Goal: Task Accomplishment & Management: Complete application form

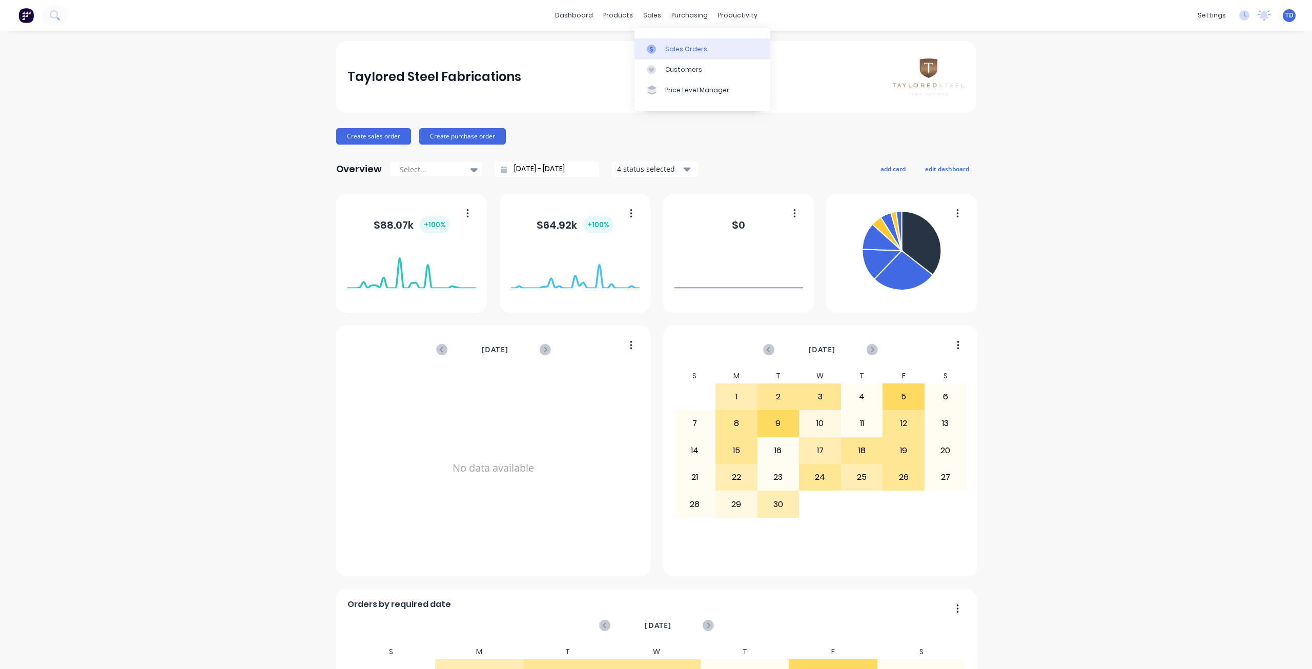
click at [662, 48] on link "Sales Orders" at bounding box center [702, 48] width 136 height 20
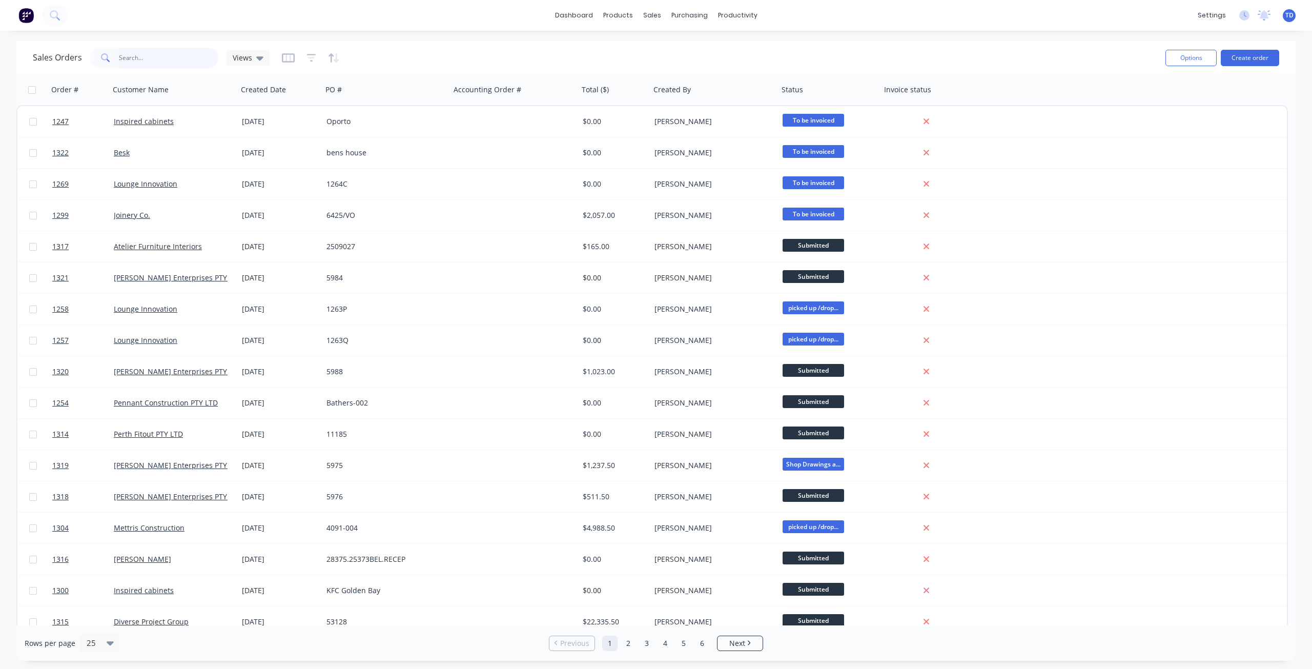
click at [163, 63] on input "text" at bounding box center [169, 58] width 100 height 20
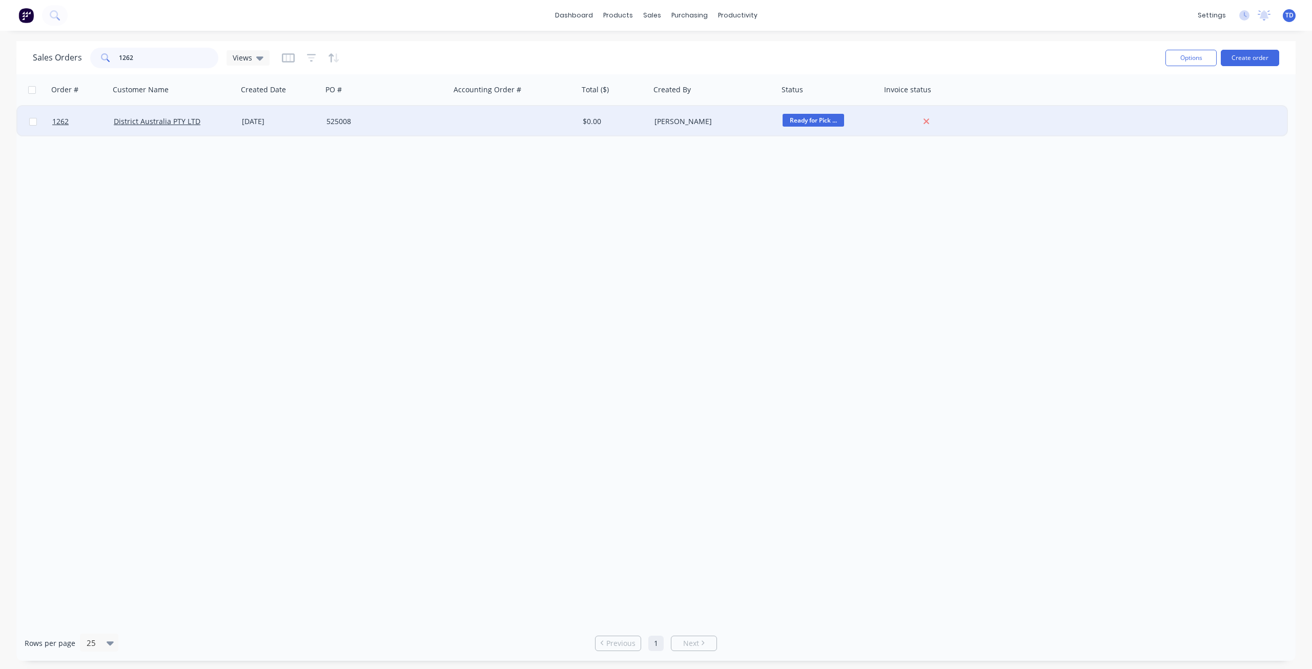
type input "1262"
click at [408, 123] on div "525008" at bounding box center [383, 121] width 114 height 10
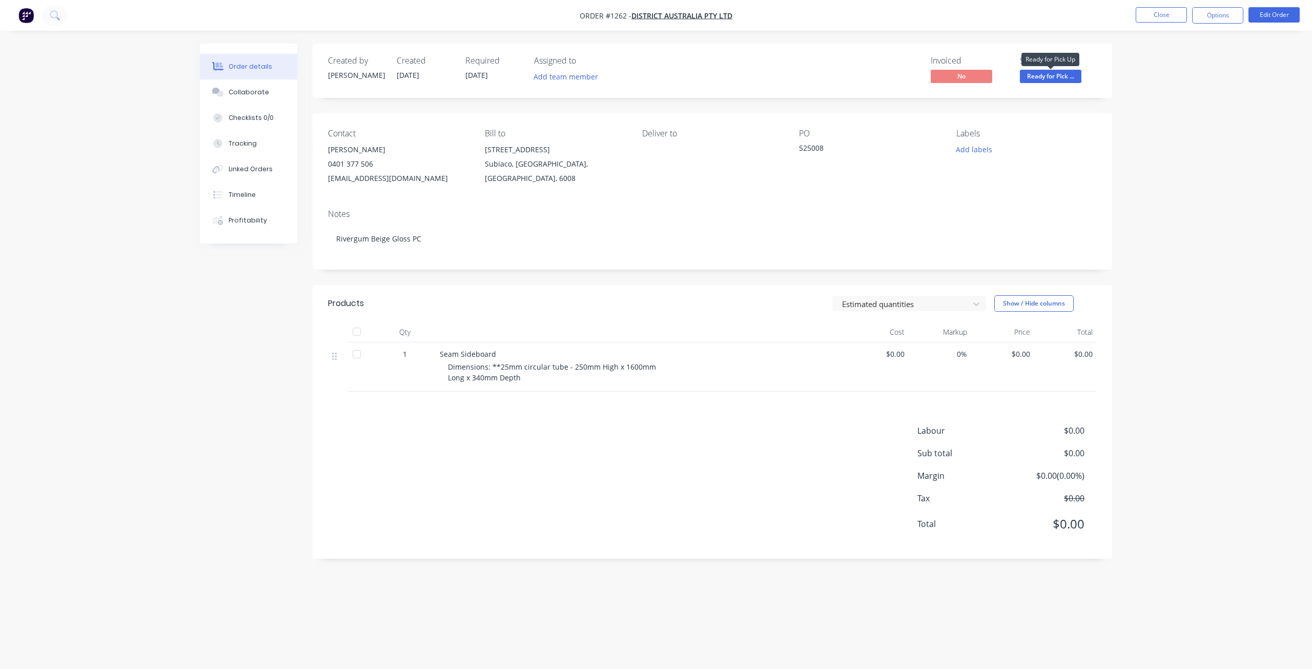
click at [1063, 77] on span "Ready for Pick ..." at bounding box center [1050, 76] width 61 height 13
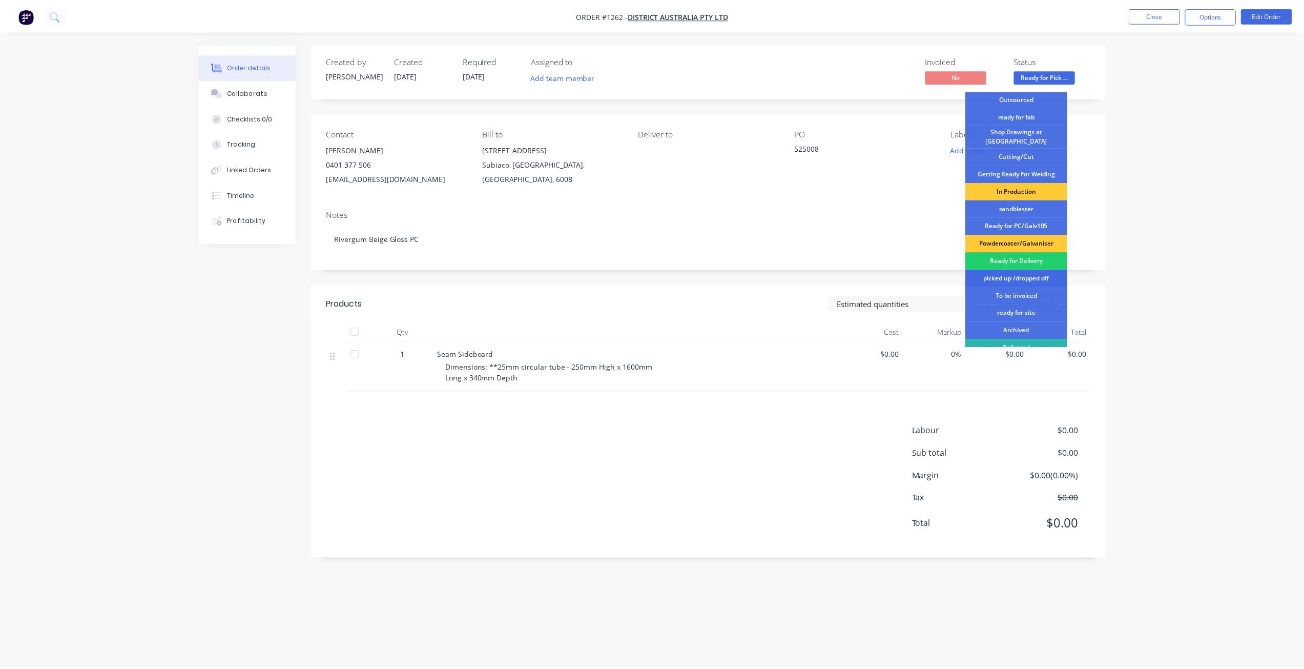
scroll to position [132, 0]
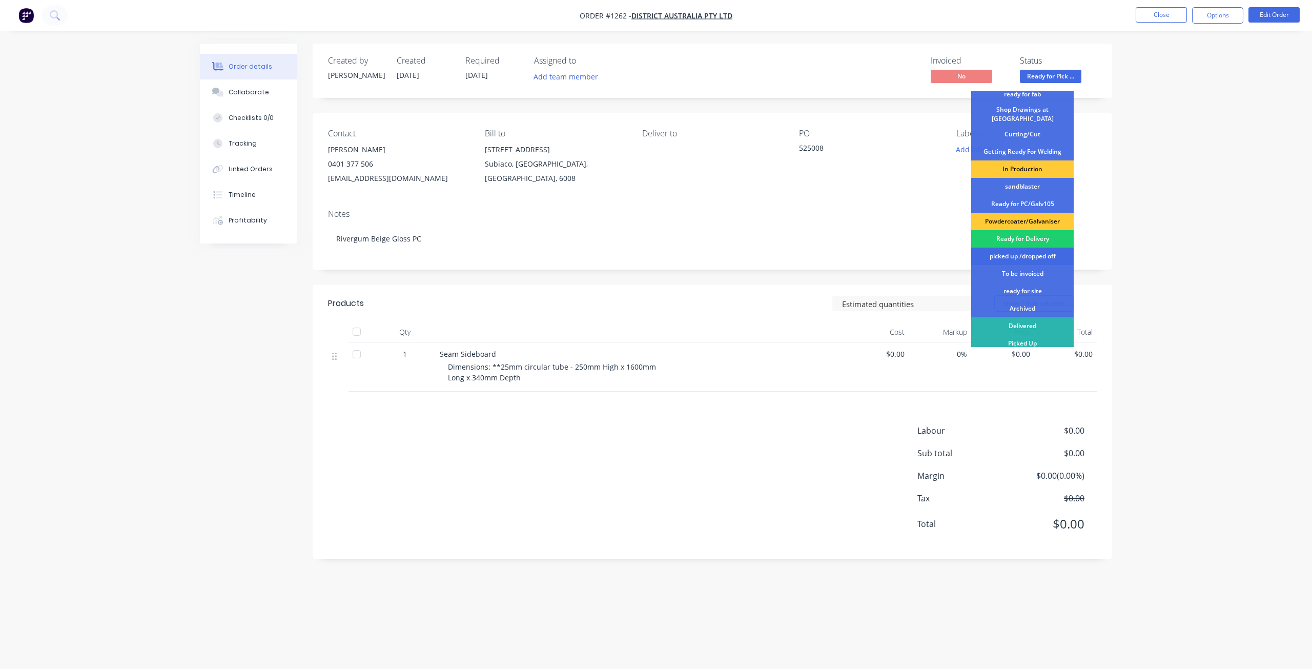
click at [1021, 254] on div "picked up /dropped off" at bounding box center [1022, 255] width 102 height 17
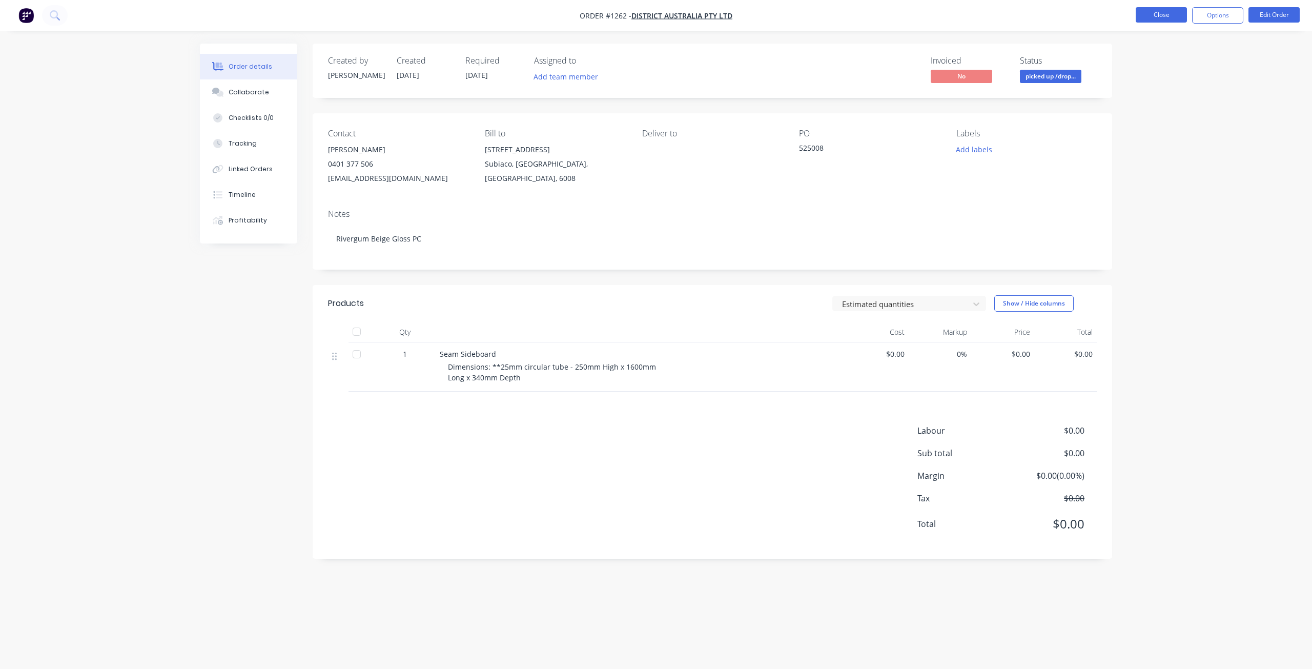
click at [1152, 12] on button "Close" at bounding box center [1160, 14] width 51 height 15
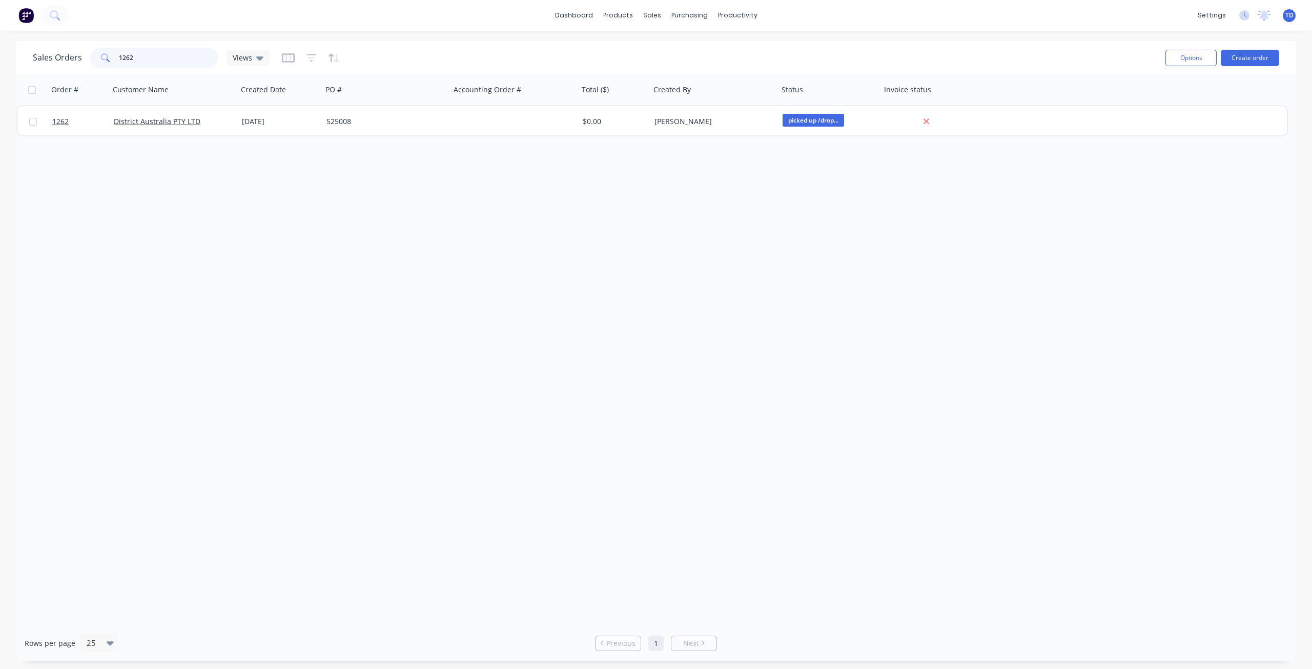
drag, startPoint x: 147, startPoint y: 59, endPoint x: 131, endPoint y: 48, distance: 18.8
click at [122, 53] on input "1262" at bounding box center [169, 58] width 100 height 20
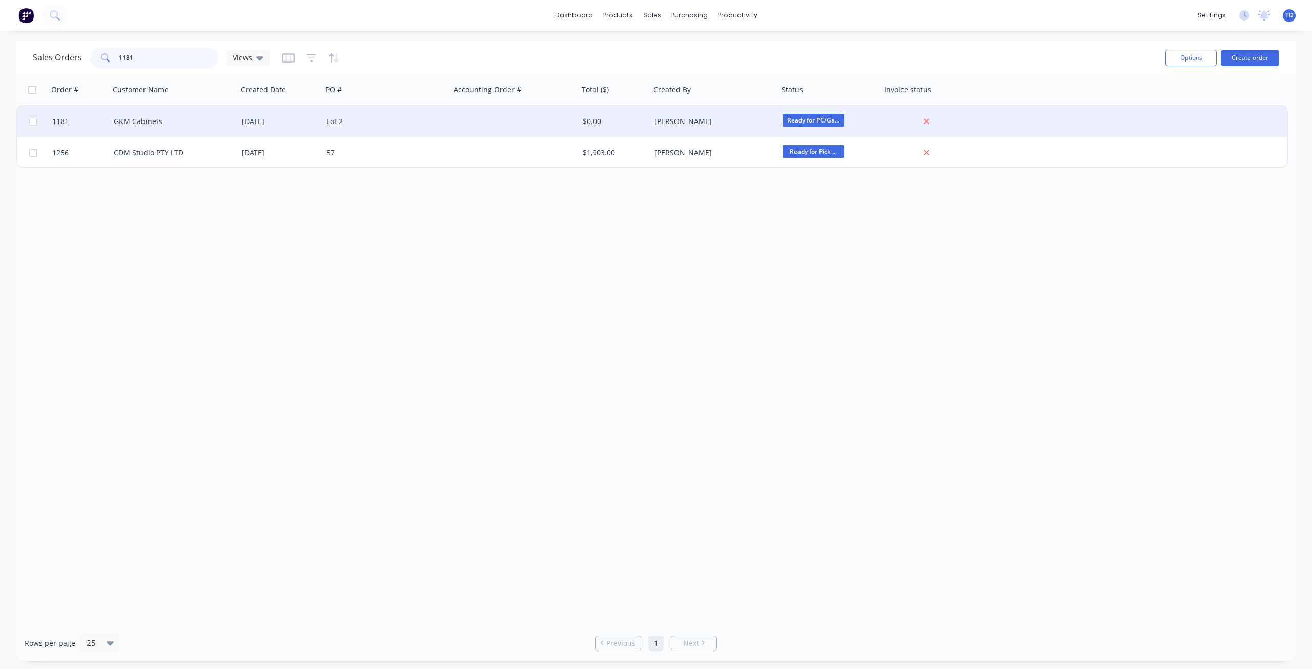
type input "1181"
click at [479, 126] on div at bounding box center [514, 121] width 128 height 31
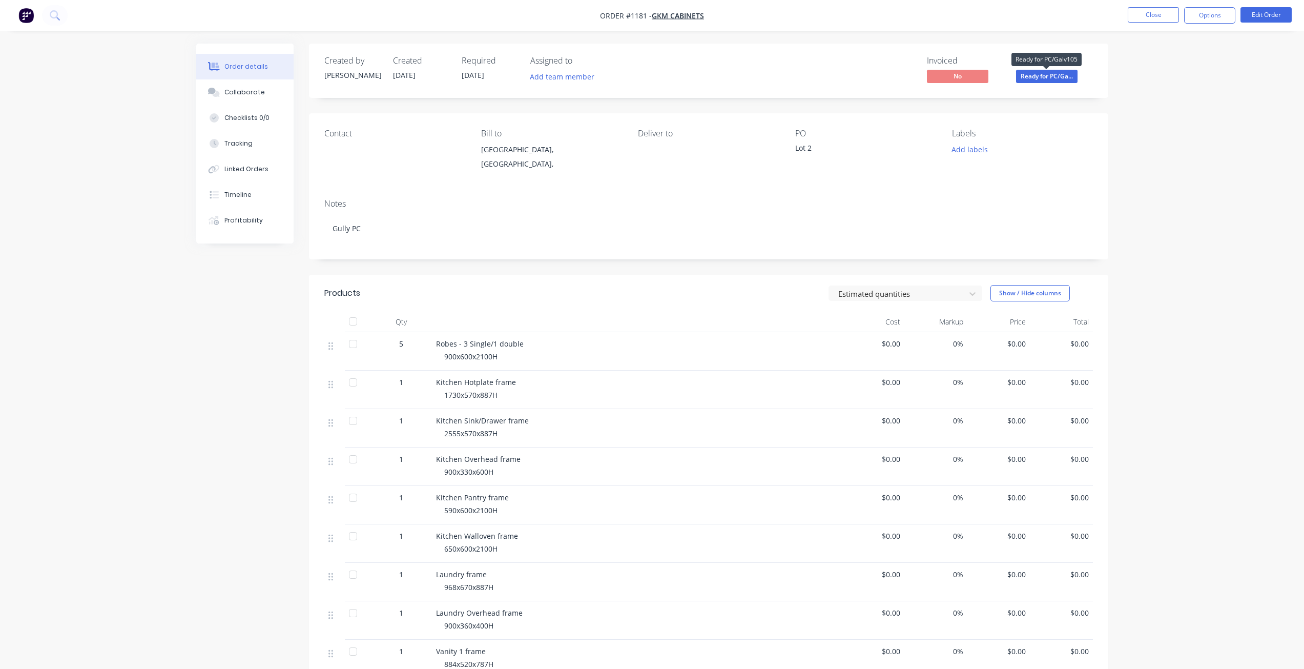
click at [1046, 78] on span "Ready for PC/Ga..." at bounding box center [1046, 76] width 61 height 13
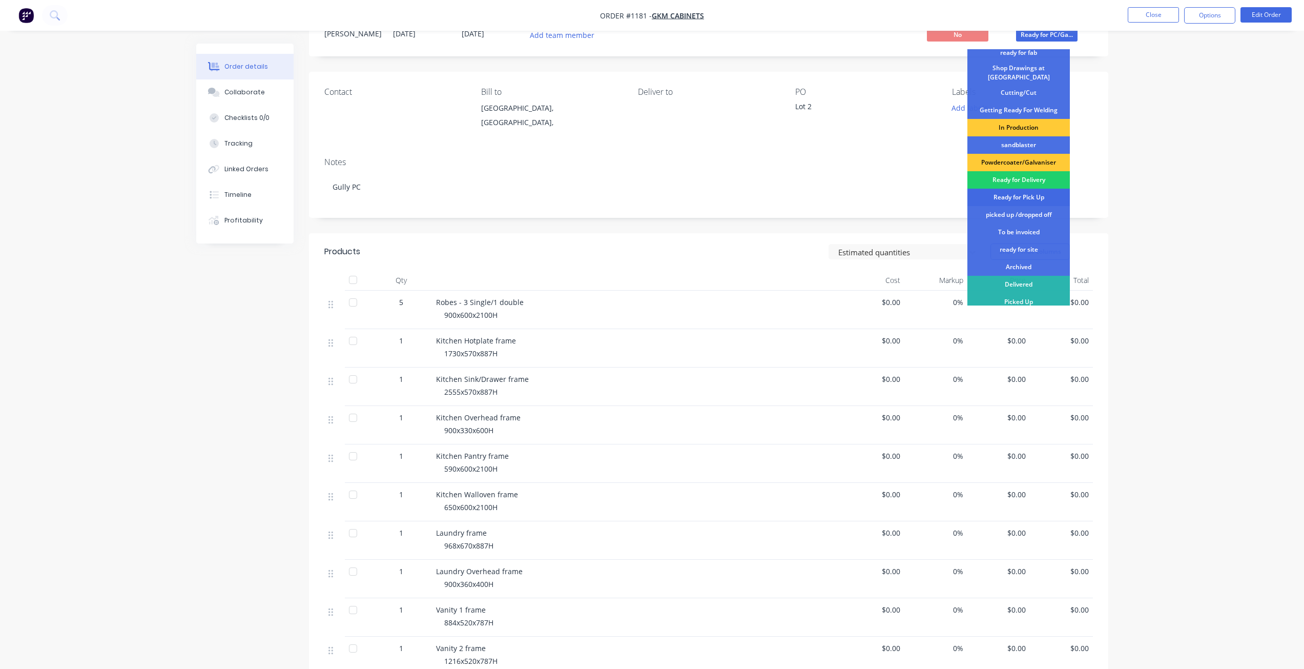
scroll to position [42, 0]
click at [1013, 210] on div "picked up /dropped off" at bounding box center [1018, 213] width 102 height 17
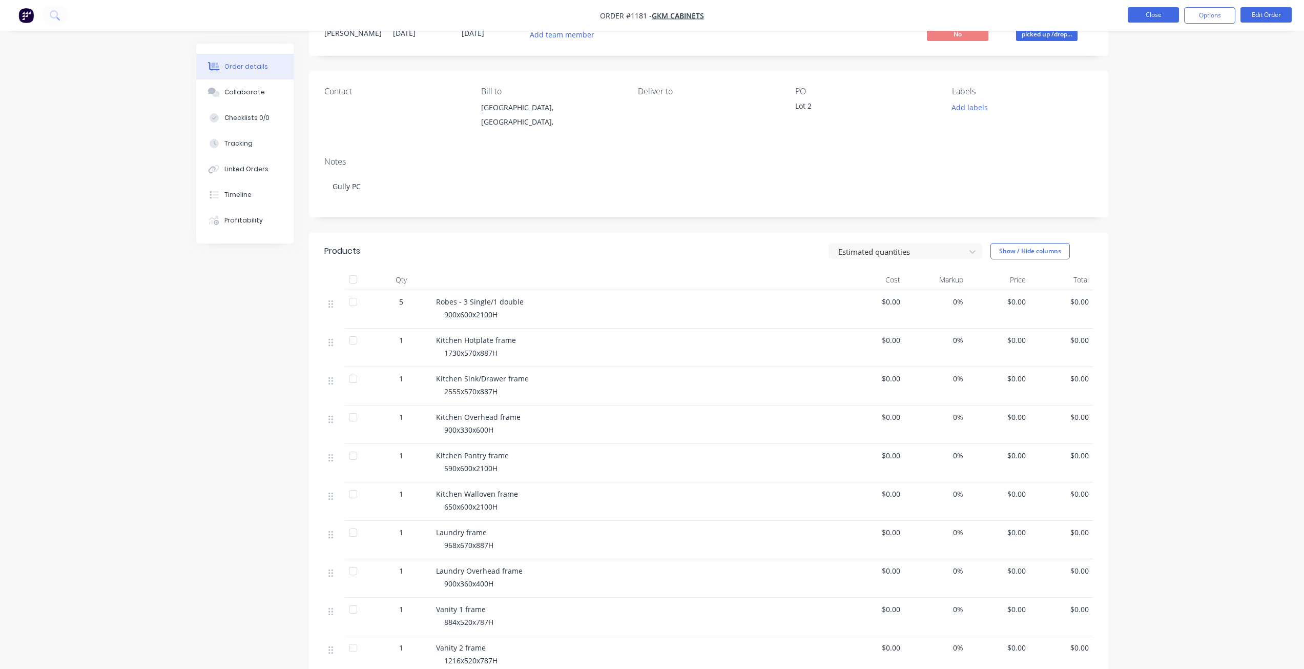
click at [1146, 9] on button "Close" at bounding box center [1153, 14] width 51 height 15
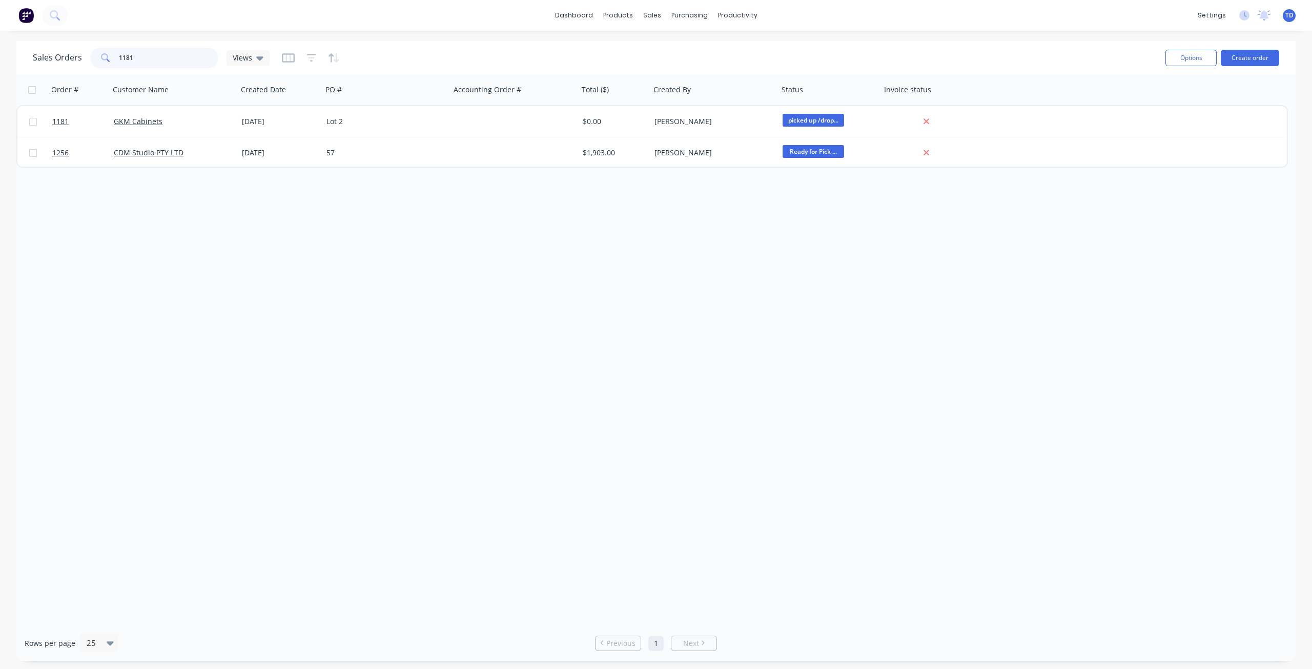
drag, startPoint x: 144, startPoint y: 58, endPoint x: 121, endPoint y: 55, distance: 23.8
click at [121, 53] on input "1181" at bounding box center [169, 58] width 100 height 20
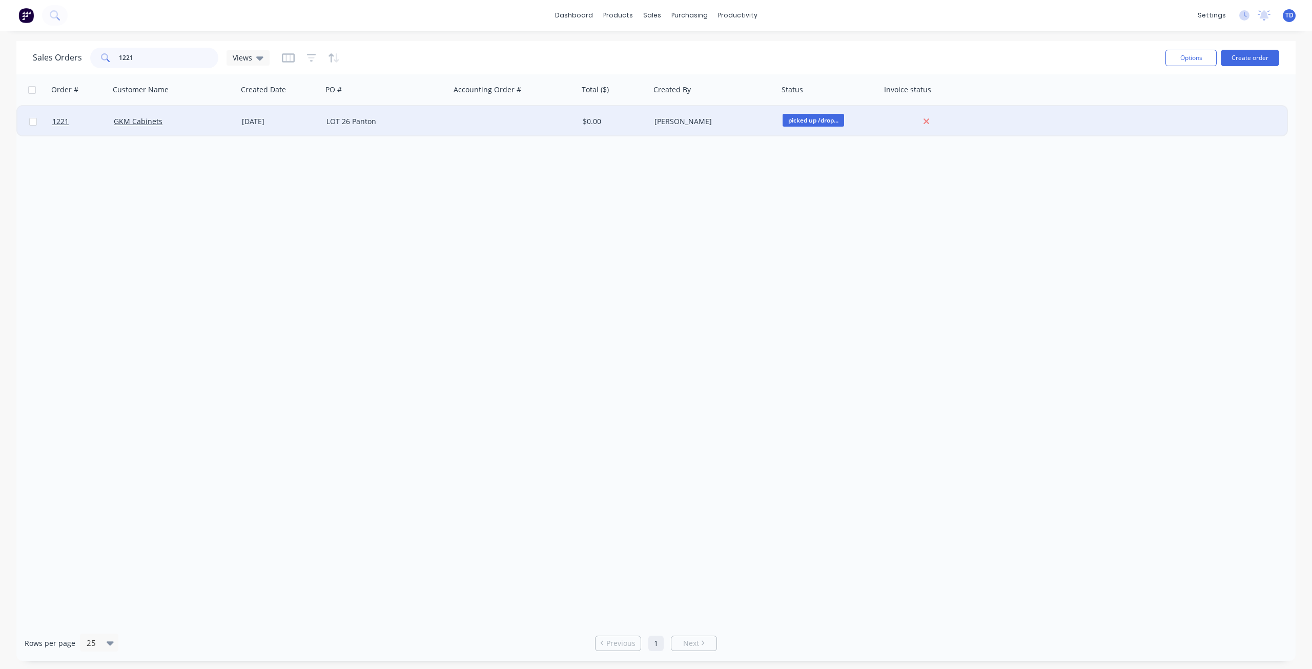
type input "1221"
click at [393, 120] on div "LOT 26 Panton" at bounding box center [383, 121] width 114 height 10
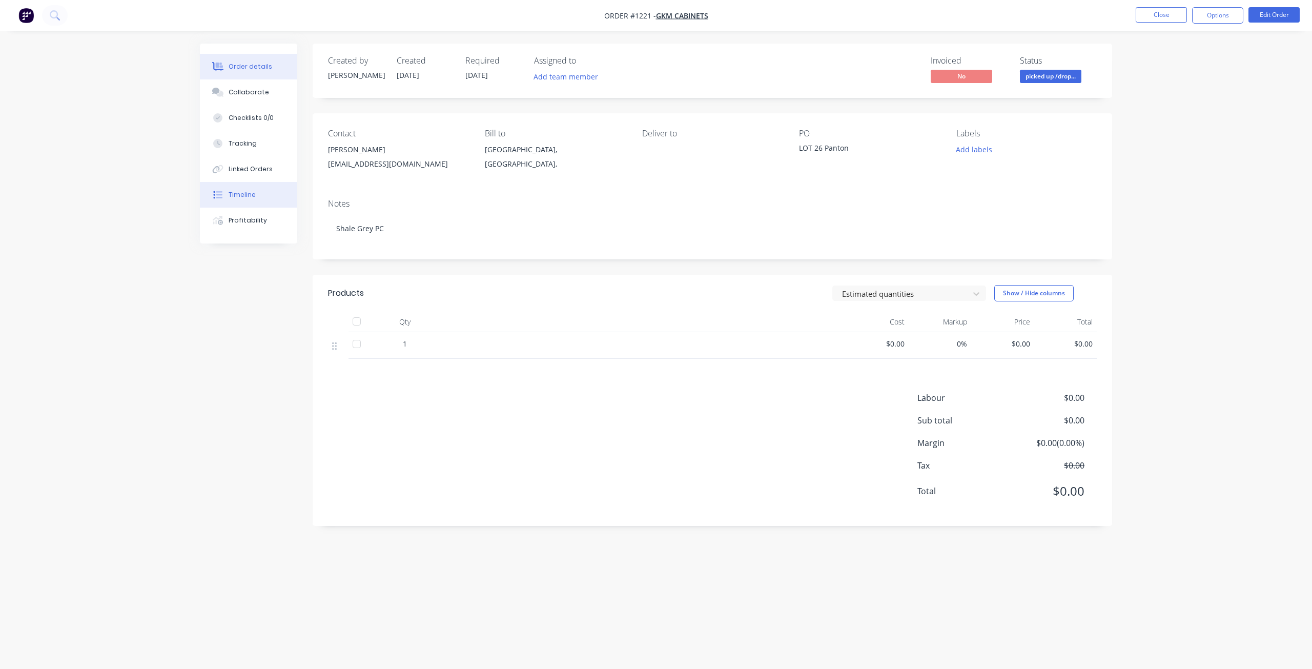
click at [239, 200] on button "Timeline" at bounding box center [248, 195] width 97 height 26
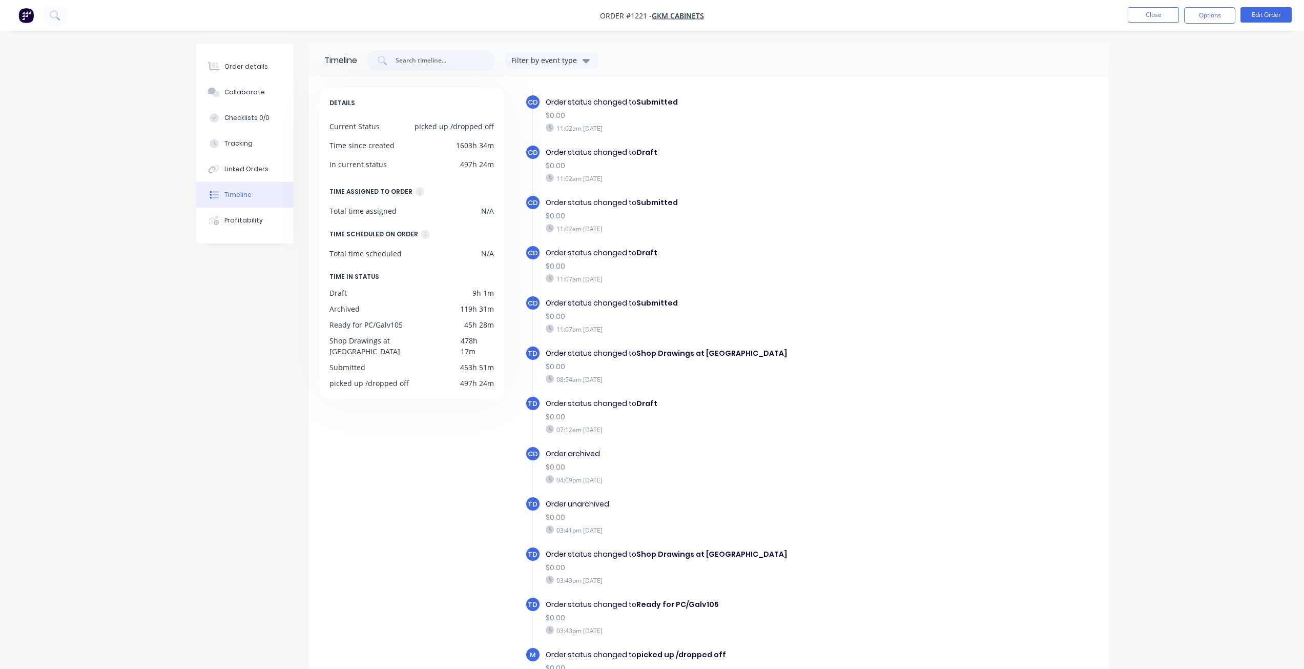
scroll to position [40, 0]
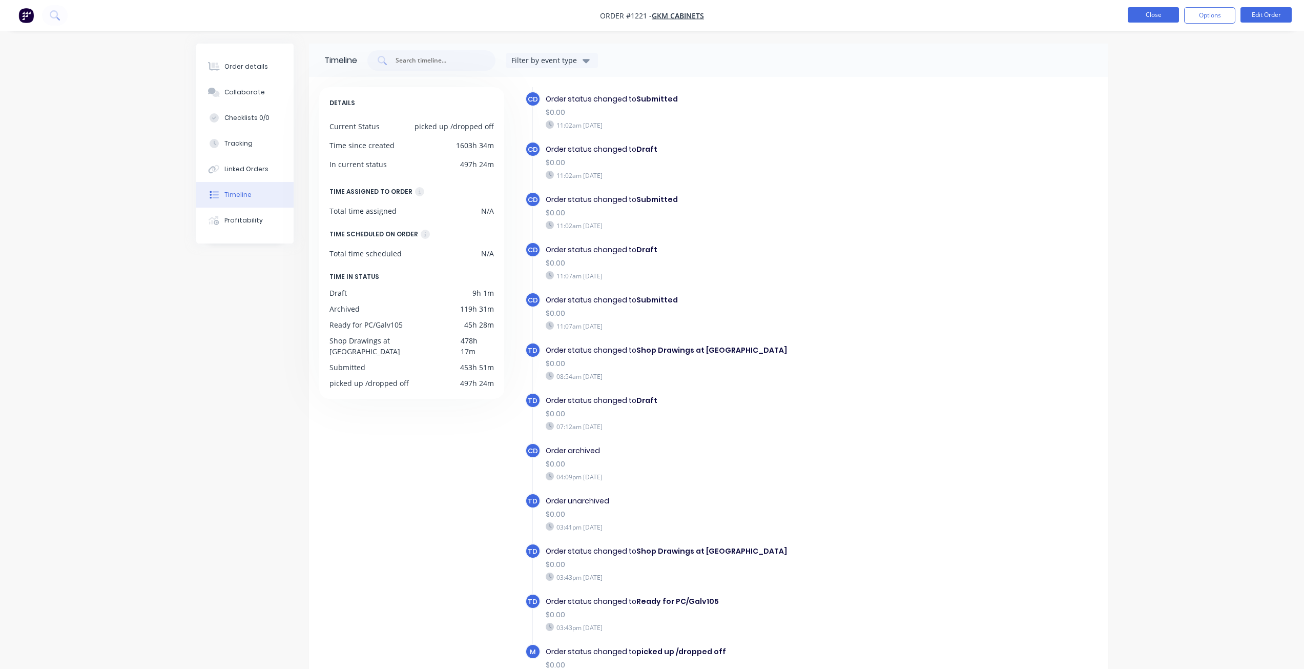
click at [1139, 13] on button "Close" at bounding box center [1153, 14] width 51 height 15
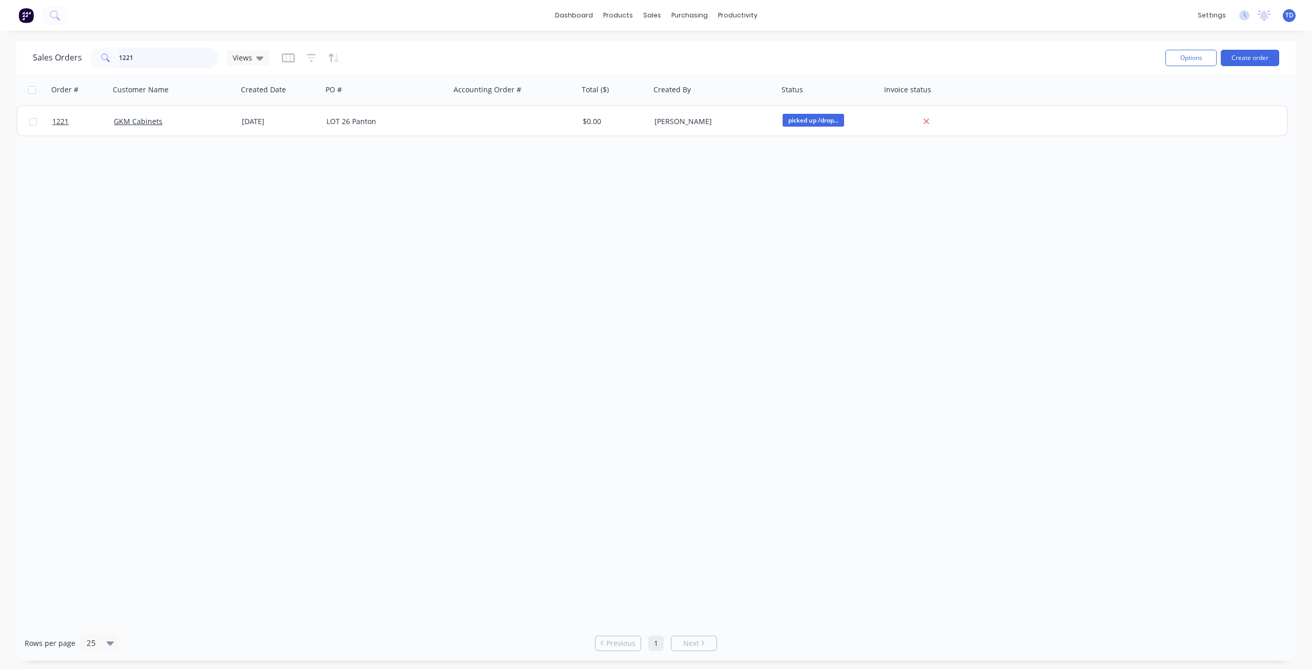
click at [135, 60] on input "1221" at bounding box center [169, 58] width 100 height 20
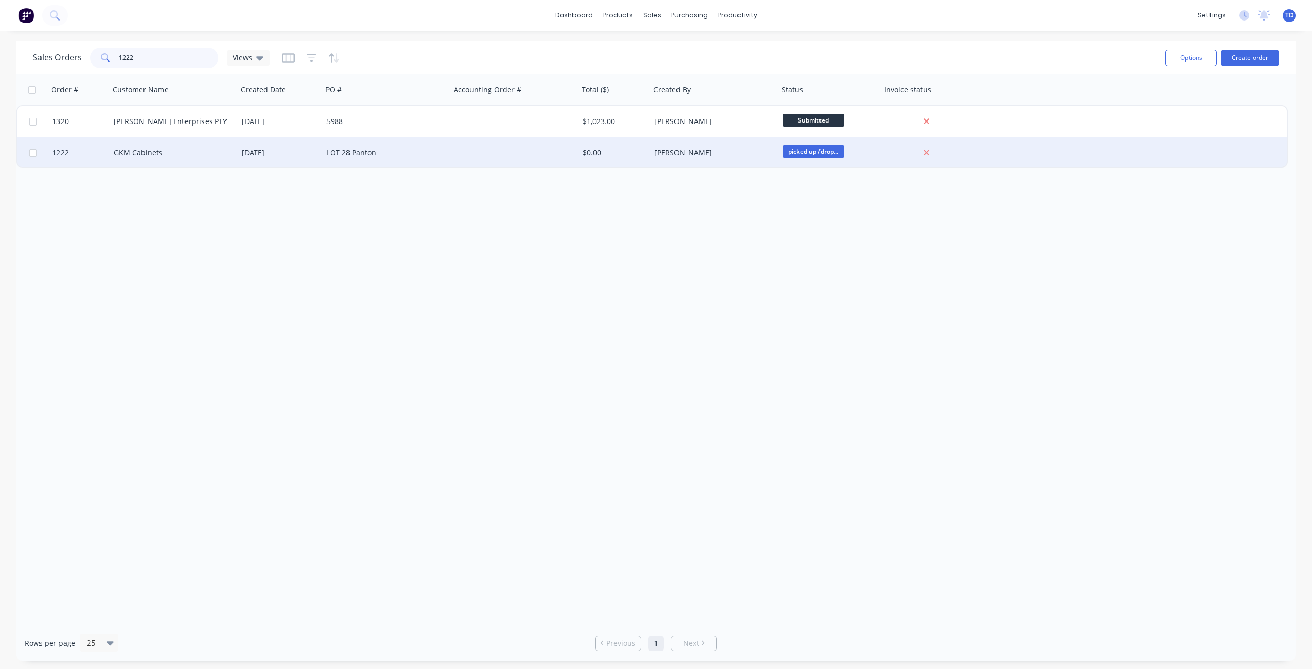
type input "1222"
click at [294, 144] on div "[DATE]" at bounding box center [280, 152] width 85 height 31
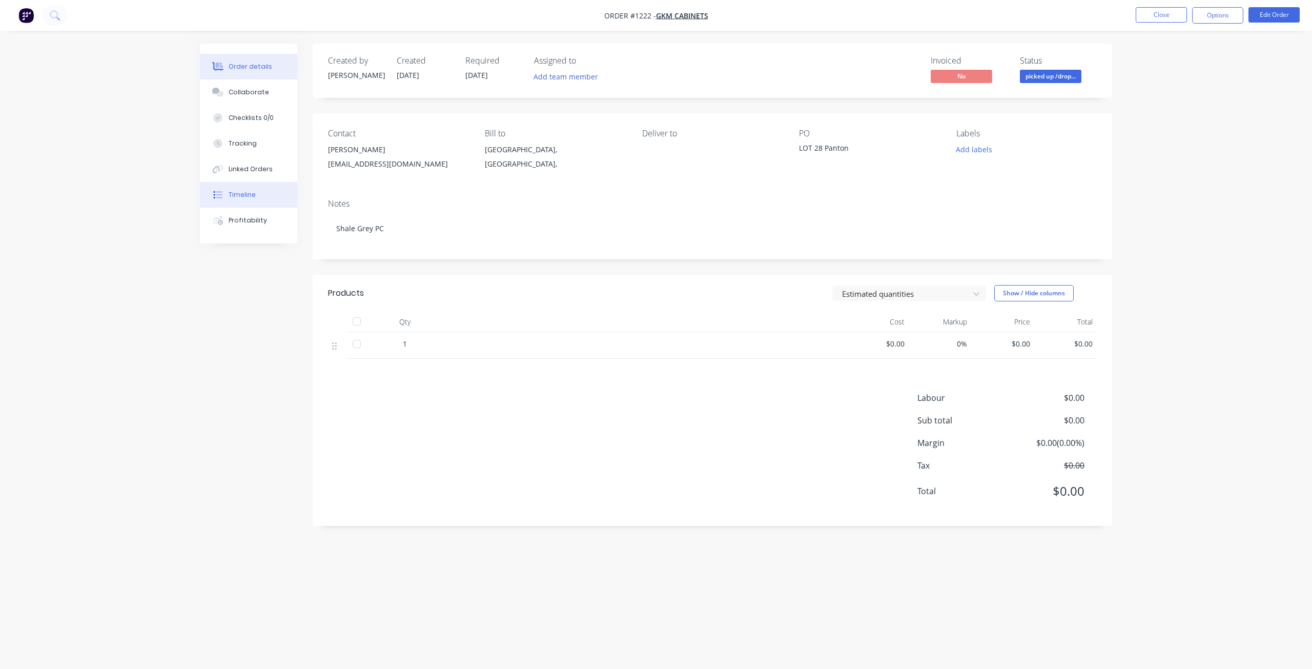
click at [242, 194] on div "Timeline" at bounding box center [242, 194] width 27 height 9
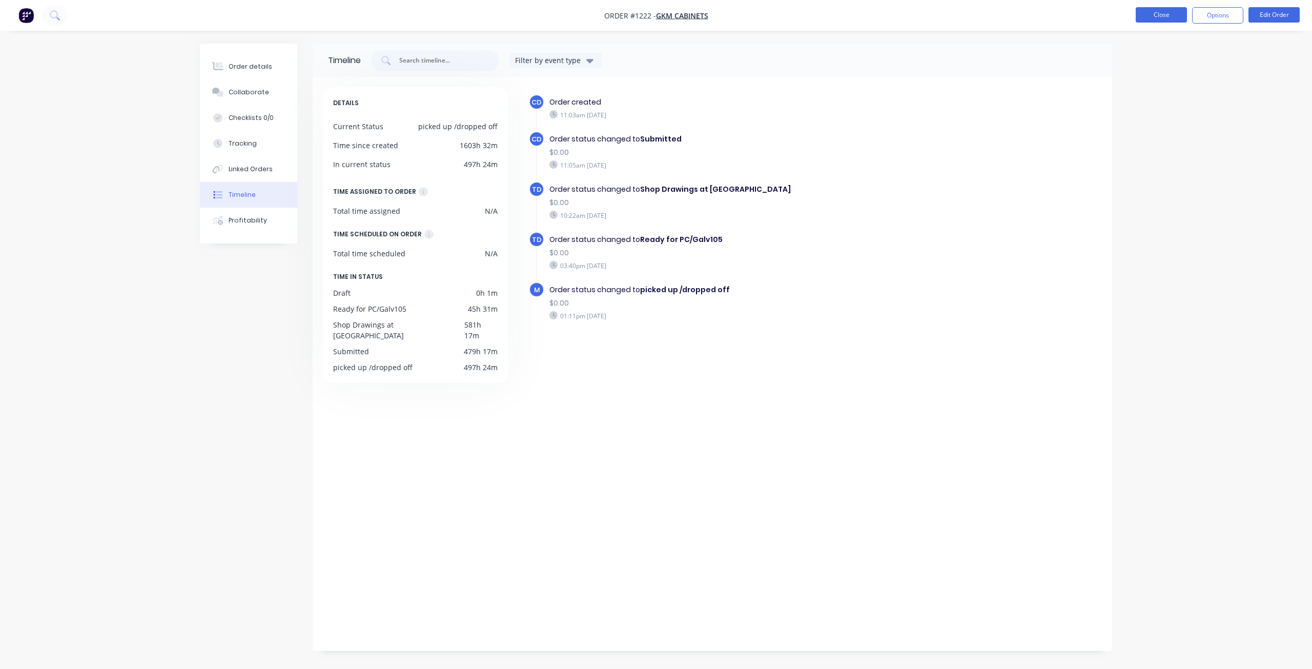
click at [1168, 18] on button "Close" at bounding box center [1160, 14] width 51 height 15
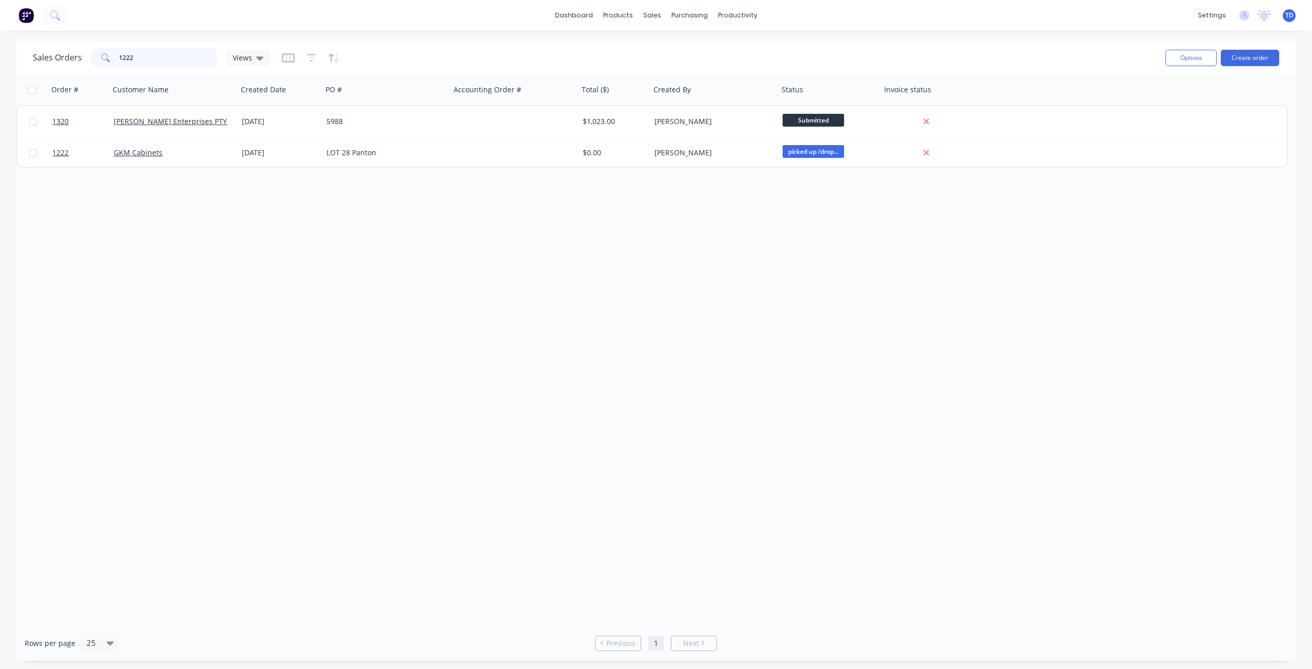
drag, startPoint x: 149, startPoint y: 57, endPoint x: 121, endPoint y: 52, distance: 27.5
click at [121, 52] on input "1222" at bounding box center [169, 58] width 100 height 20
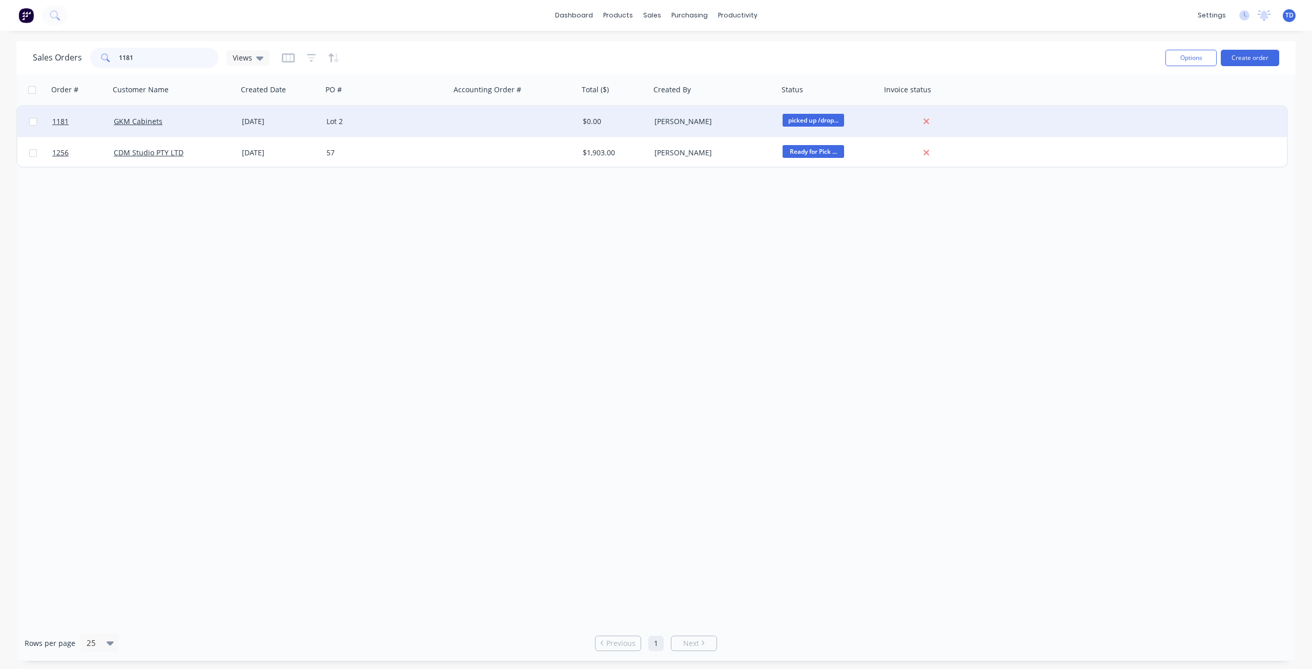
type input "1181"
click at [187, 125] on div "GKM Cabinets" at bounding box center [171, 121] width 114 height 10
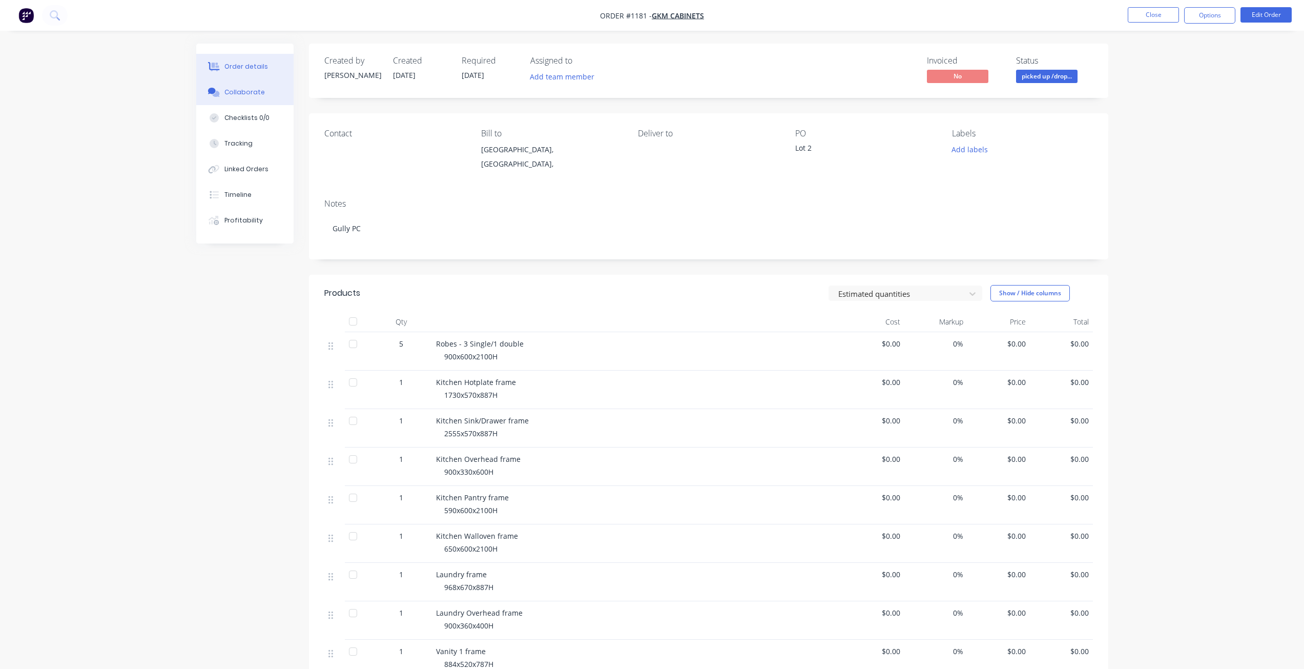
click at [244, 93] on div "Collaborate" at bounding box center [244, 92] width 40 height 9
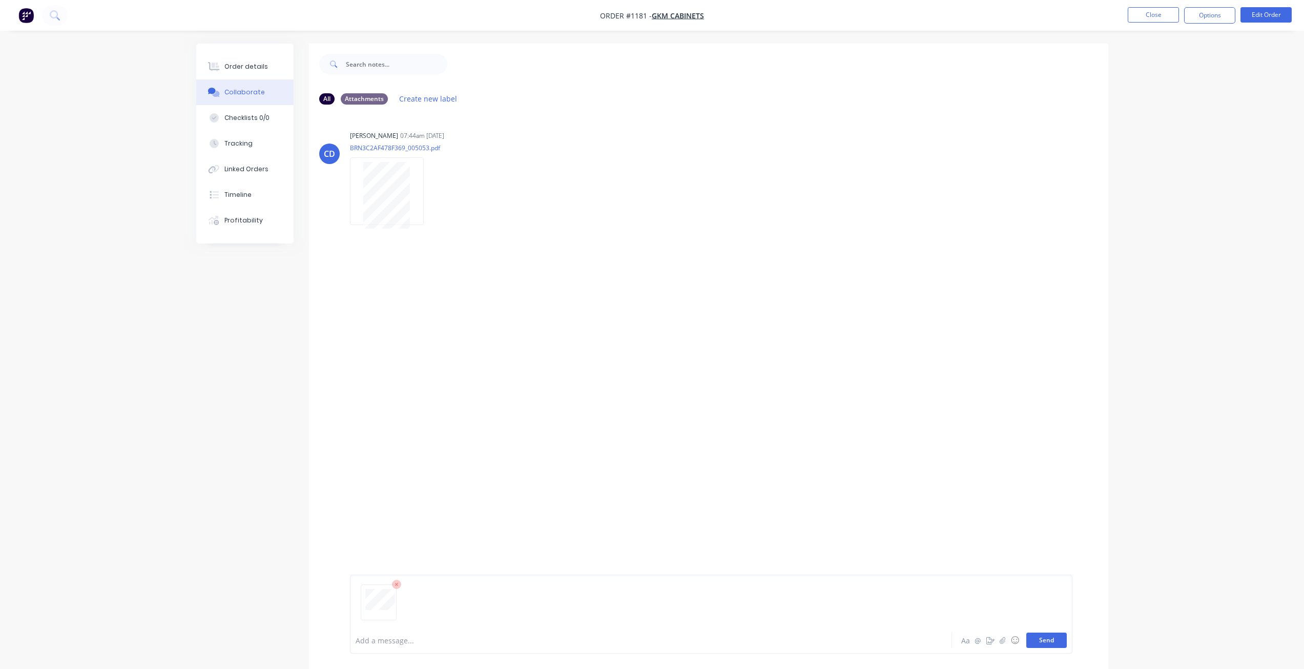
click at [1044, 639] on button "Send" at bounding box center [1046, 639] width 40 height 15
click at [253, 69] on div "Order details" at bounding box center [246, 66] width 44 height 9
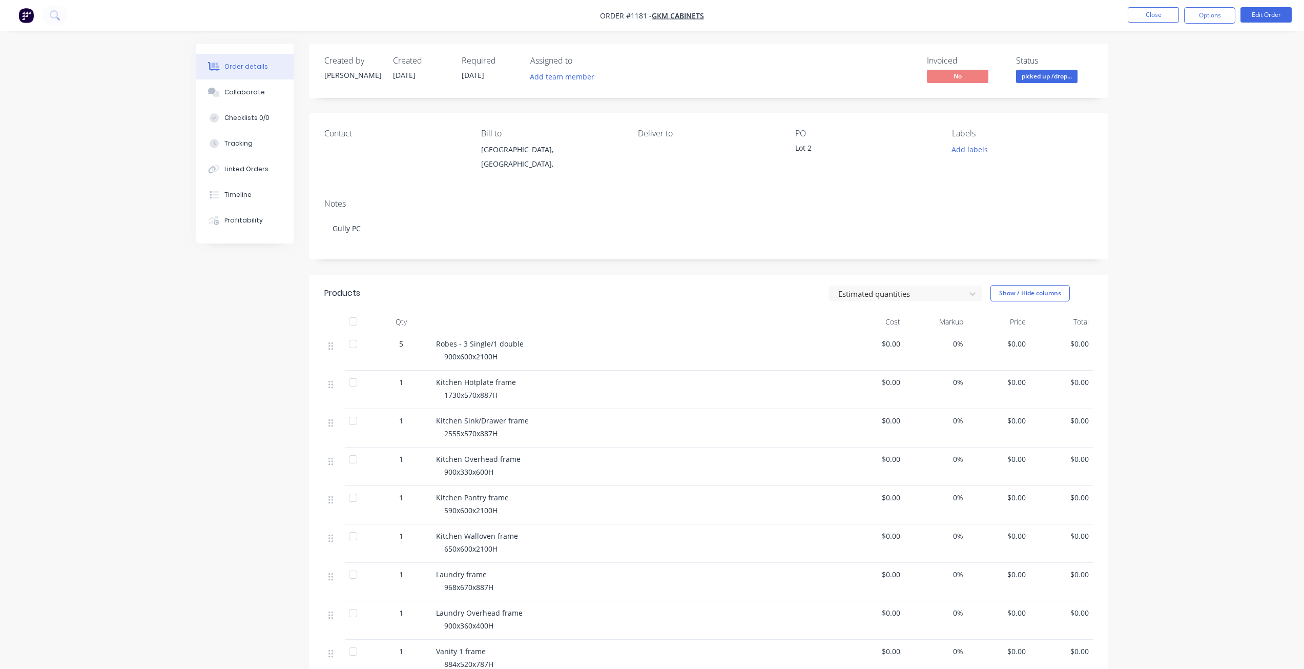
click at [1044, 73] on span "picked up /drop..." at bounding box center [1046, 76] width 61 height 13
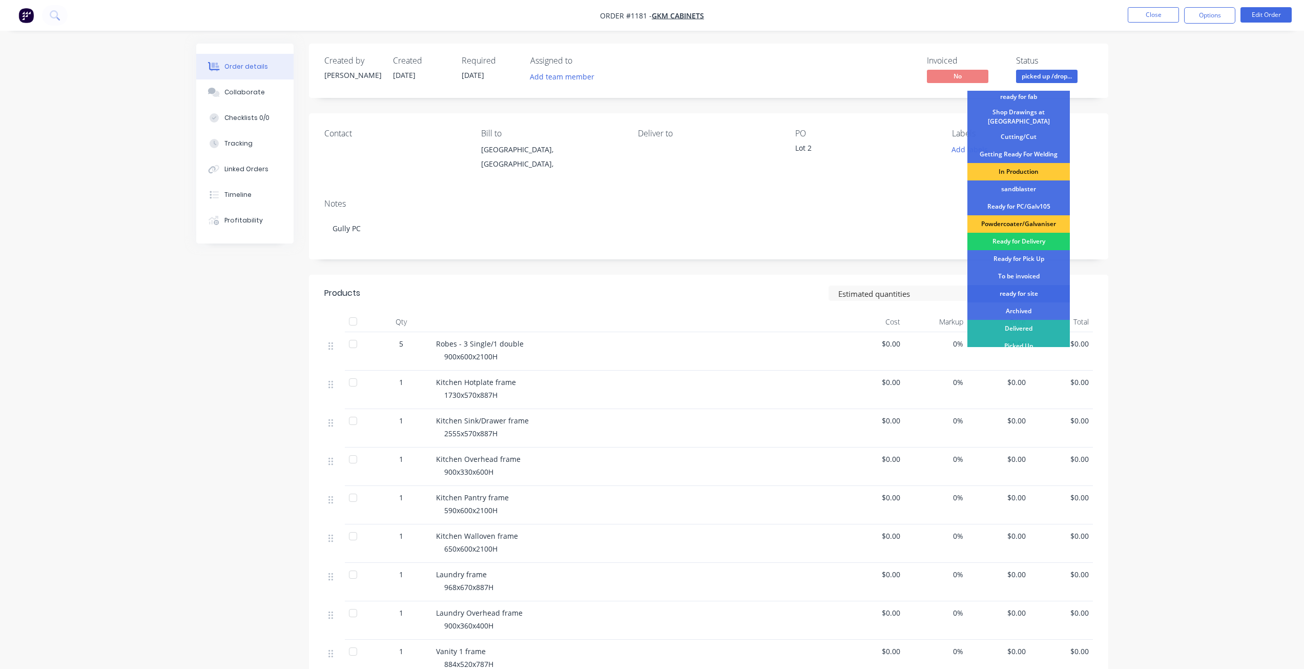
scroll to position [132, 0]
click at [1015, 270] on div "To be invoiced" at bounding box center [1018, 273] width 102 height 17
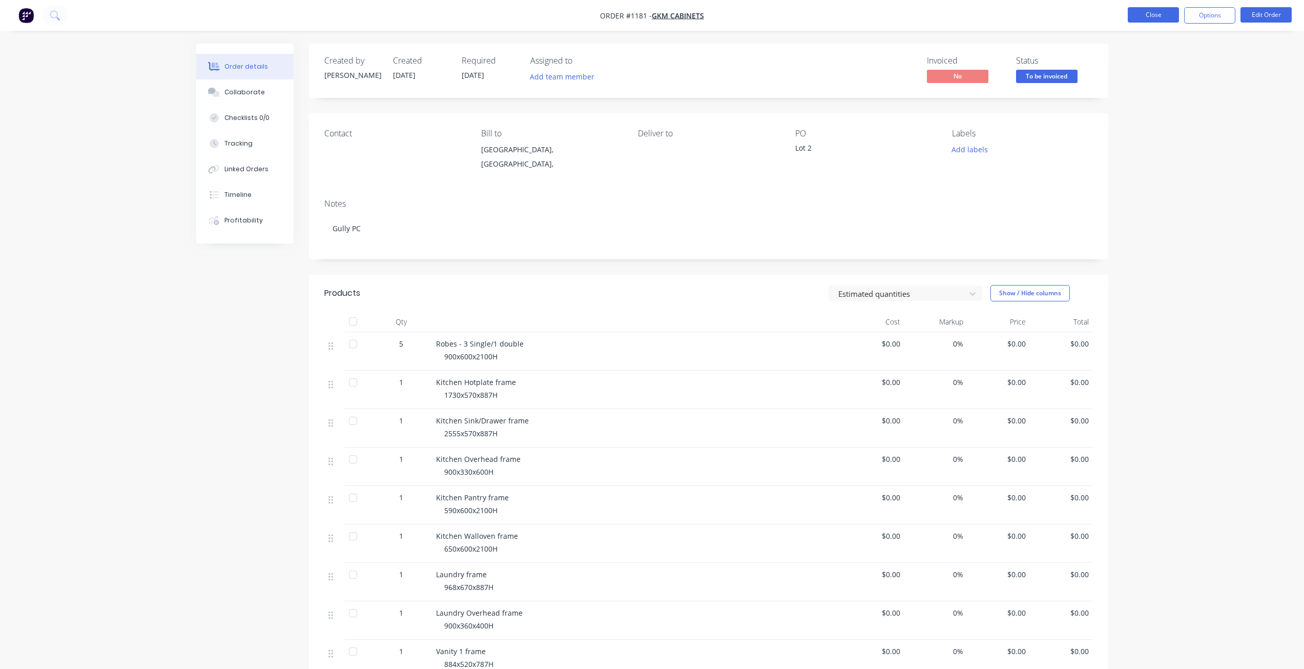
click at [1151, 15] on button "Close" at bounding box center [1153, 14] width 51 height 15
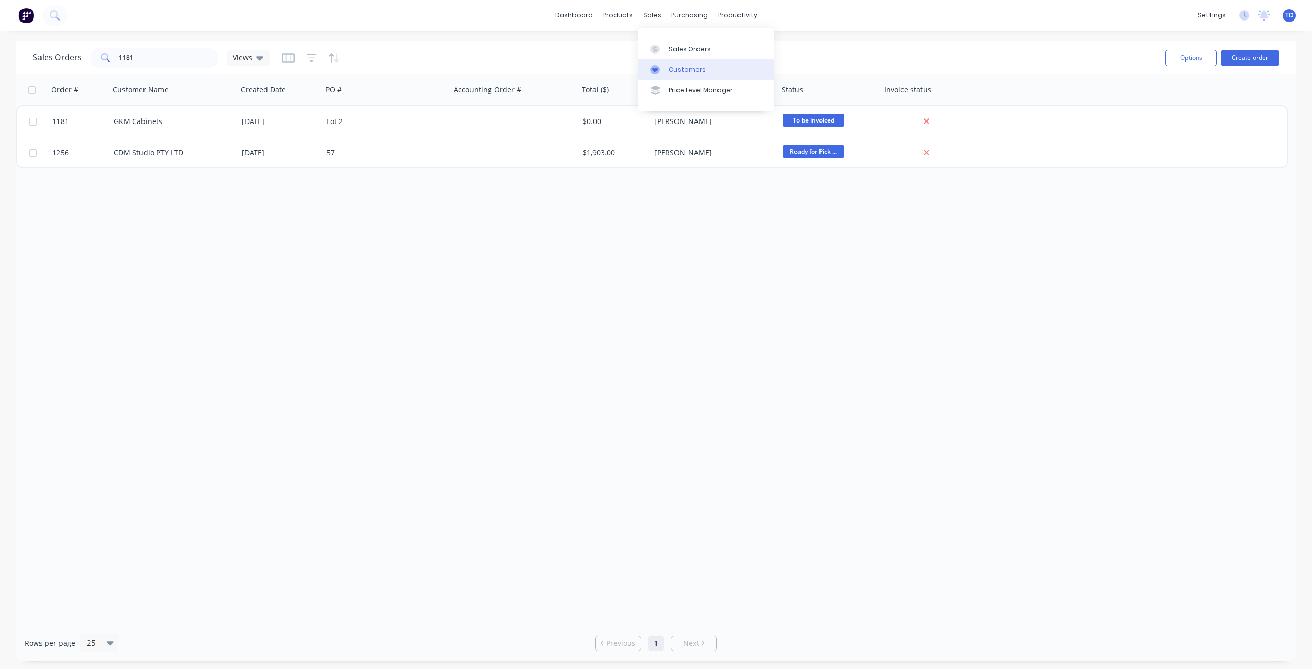
click at [660, 72] on div at bounding box center [657, 69] width 15 height 9
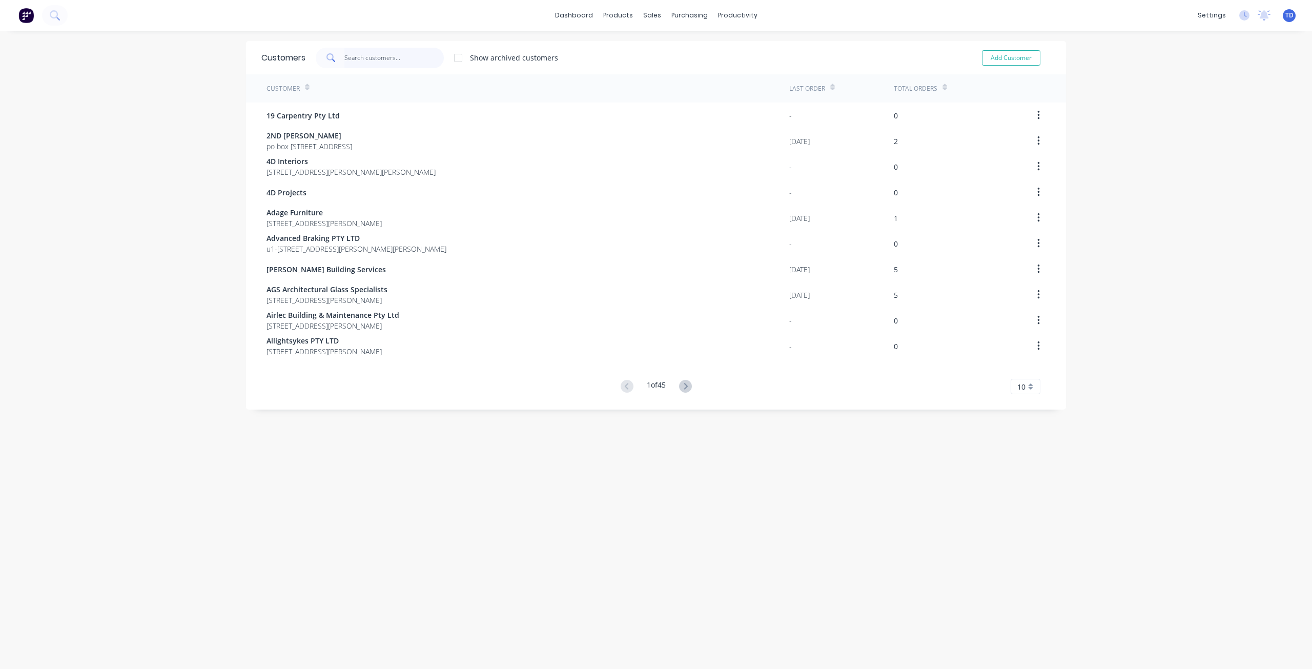
click at [406, 60] on input "text" at bounding box center [394, 58] width 100 height 20
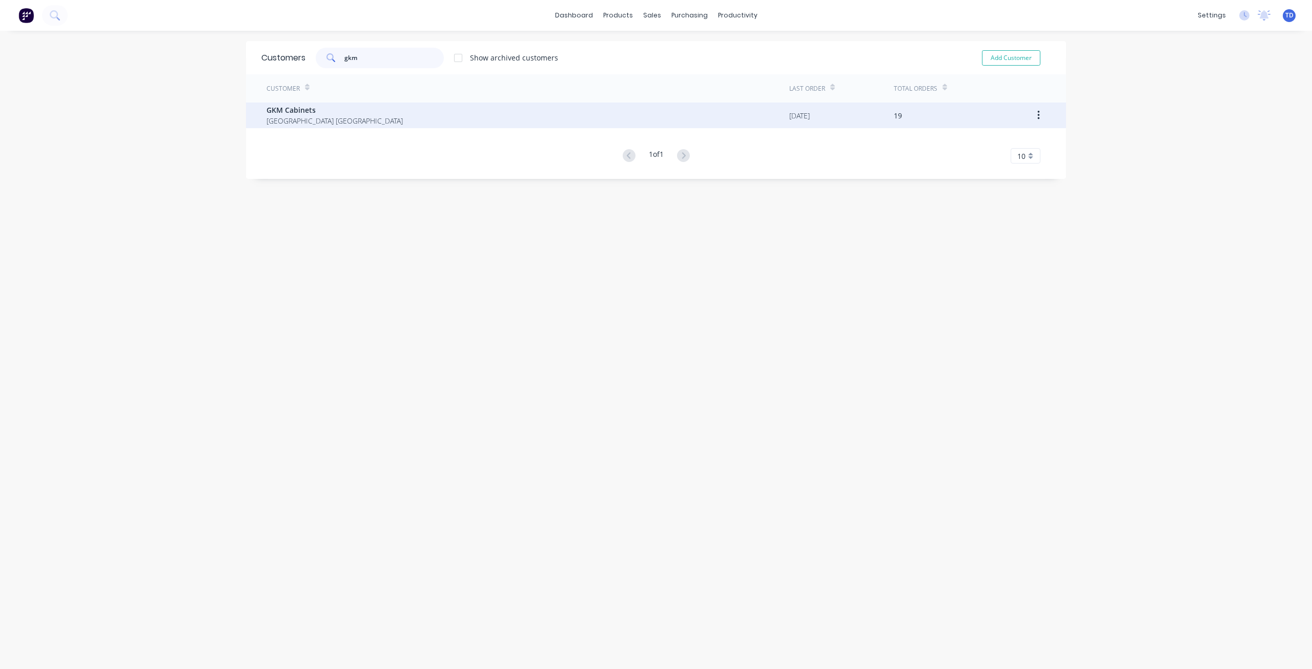
type input "gkm"
click at [345, 116] on span "Western Australia Australia" at bounding box center [334, 120] width 136 height 11
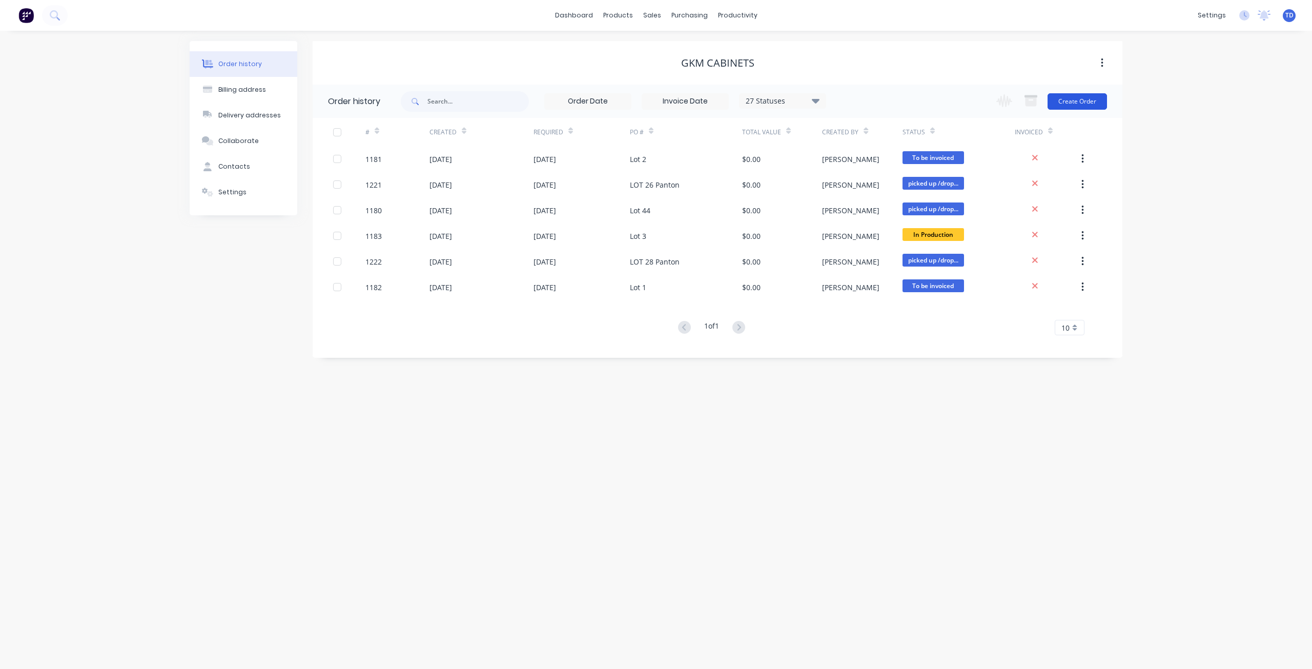
click at [1074, 102] on button "Create Order" at bounding box center [1076, 101] width 59 height 16
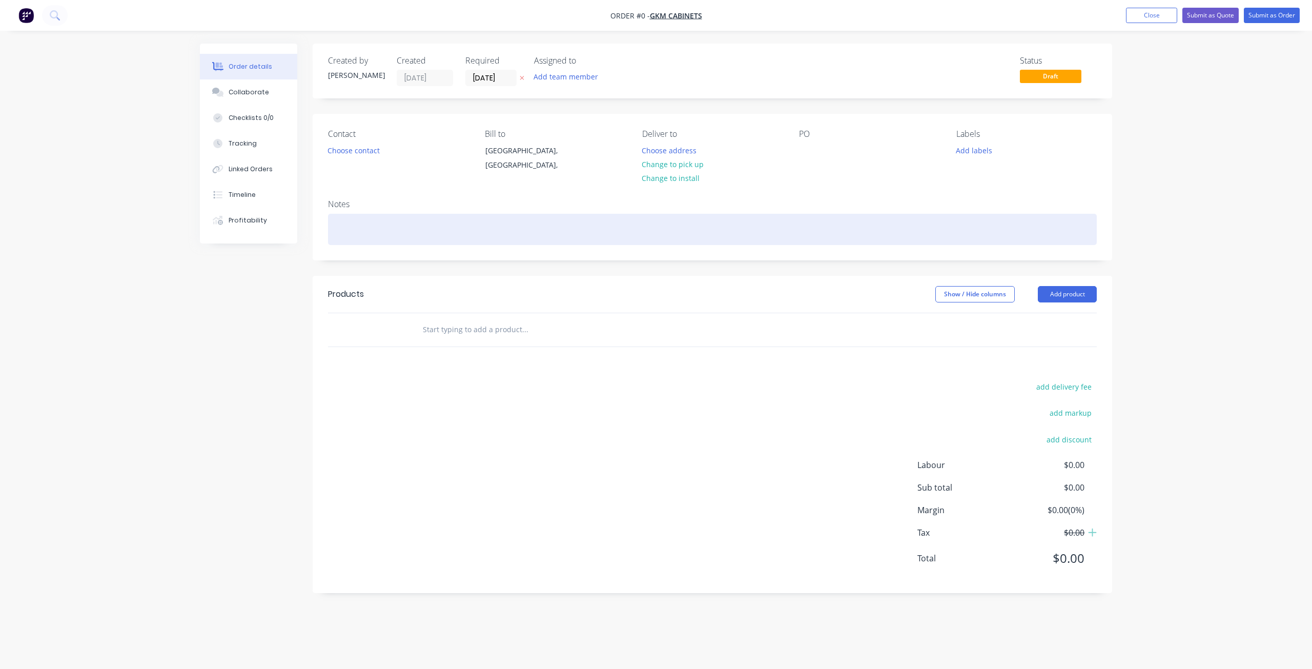
click at [369, 226] on div at bounding box center [712, 229] width 769 height 31
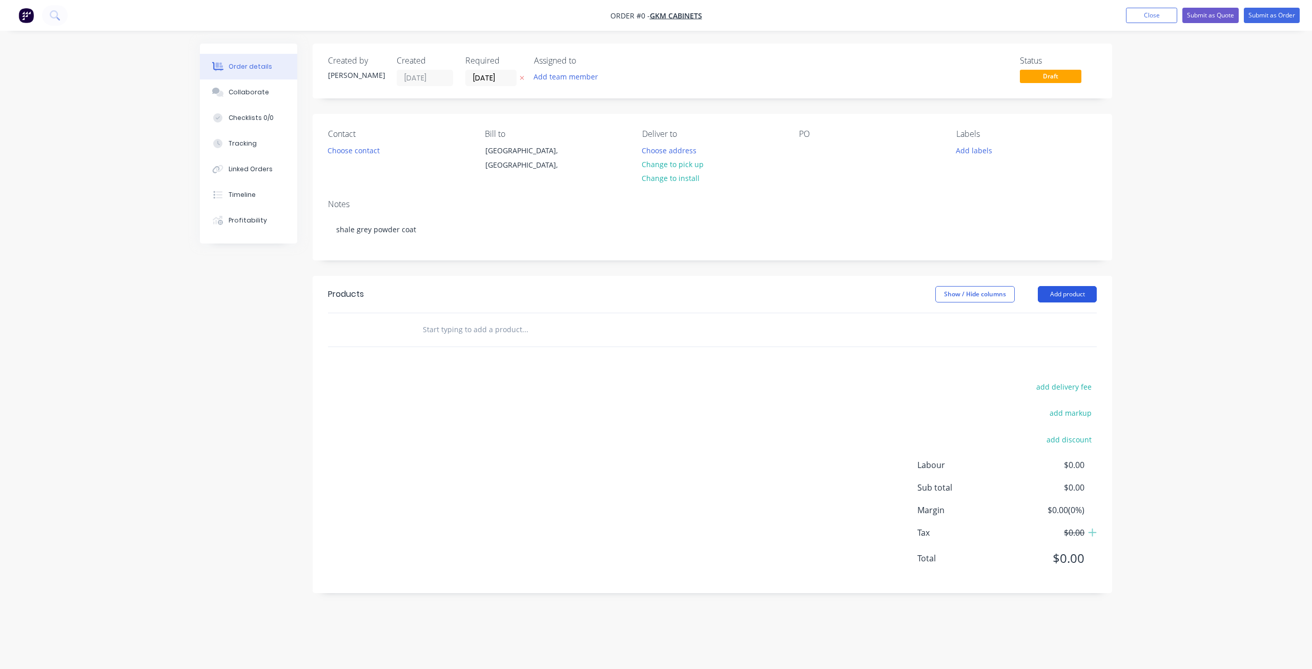
click at [1081, 292] on div "Order details Collaborate Checklists 0/0 Tracking Linked Orders Timeline Profit…" at bounding box center [656, 326] width 933 height 565
drag, startPoint x: 1062, startPoint y: 298, endPoint x: 1057, endPoint y: 305, distance: 8.8
click at [1063, 298] on button "Add product" at bounding box center [1067, 294] width 59 height 16
click at [1038, 345] on div "Basic product" at bounding box center [1047, 340] width 79 height 15
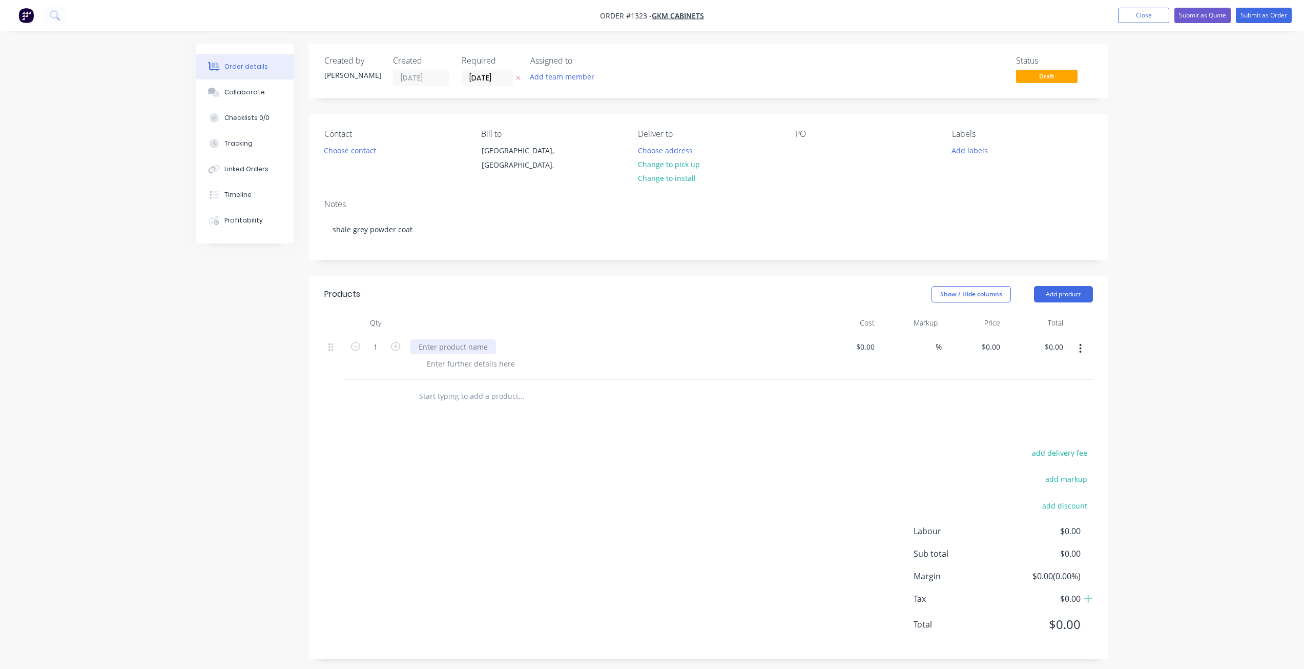
click at [448, 350] on div at bounding box center [453, 346] width 86 height 15
click at [1067, 297] on button "Add product" at bounding box center [1063, 294] width 59 height 16
click at [1047, 339] on div "Basic product" at bounding box center [1044, 340] width 79 height 15
click at [358, 153] on button "Choose contact" at bounding box center [349, 150] width 63 height 14
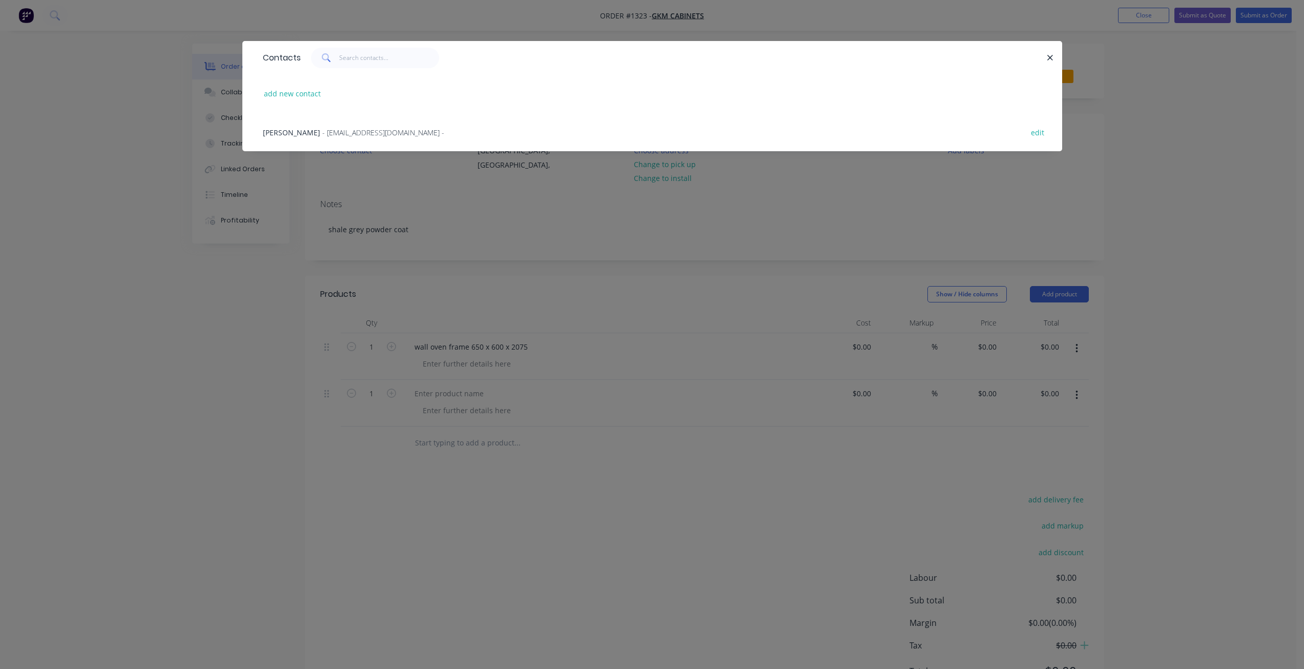
click at [410, 133] on div "Gregan - gkmcabinets@bigpond.com - edit" at bounding box center [652, 132] width 789 height 38
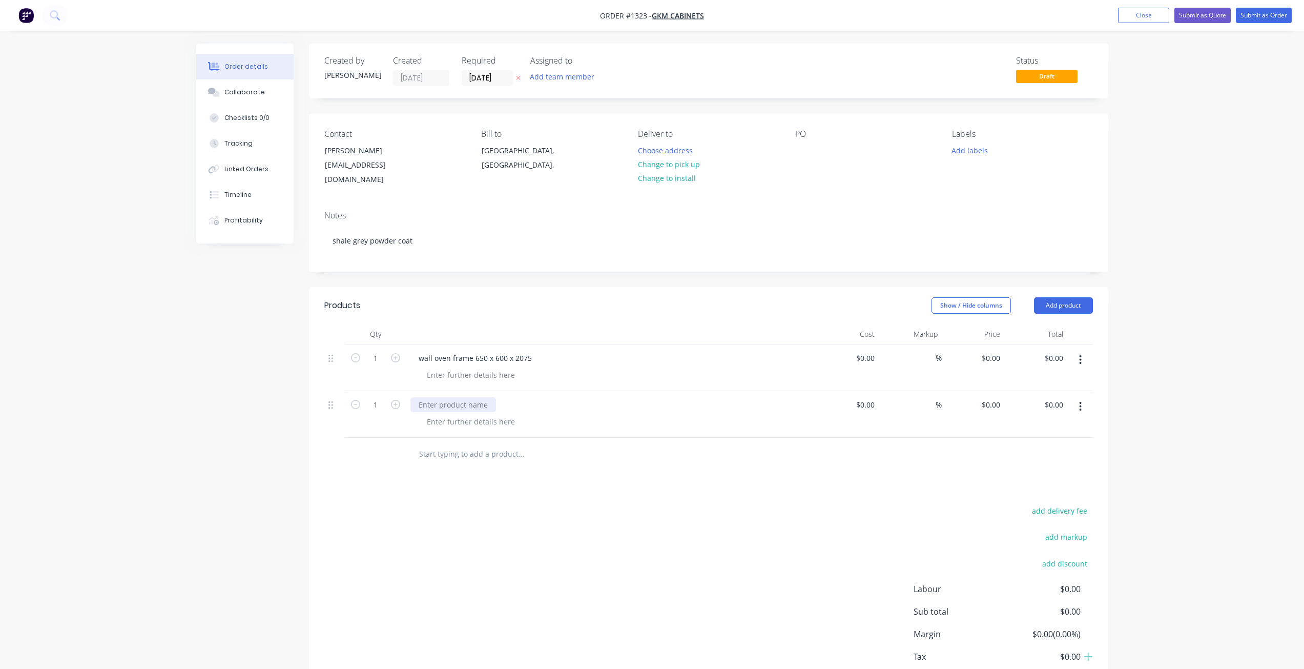
click at [448, 399] on div at bounding box center [453, 404] width 86 height 15
click at [1066, 297] on button "Add product" at bounding box center [1063, 305] width 59 height 16
click at [1038, 344] on div "Basic product" at bounding box center [1044, 351] width 79 height 15
click at [475, 367] on div at bounding box center [471, 374] width 105 height 15
click at [463, 414] on div at bounding box center [471, 421] width 105 height 15
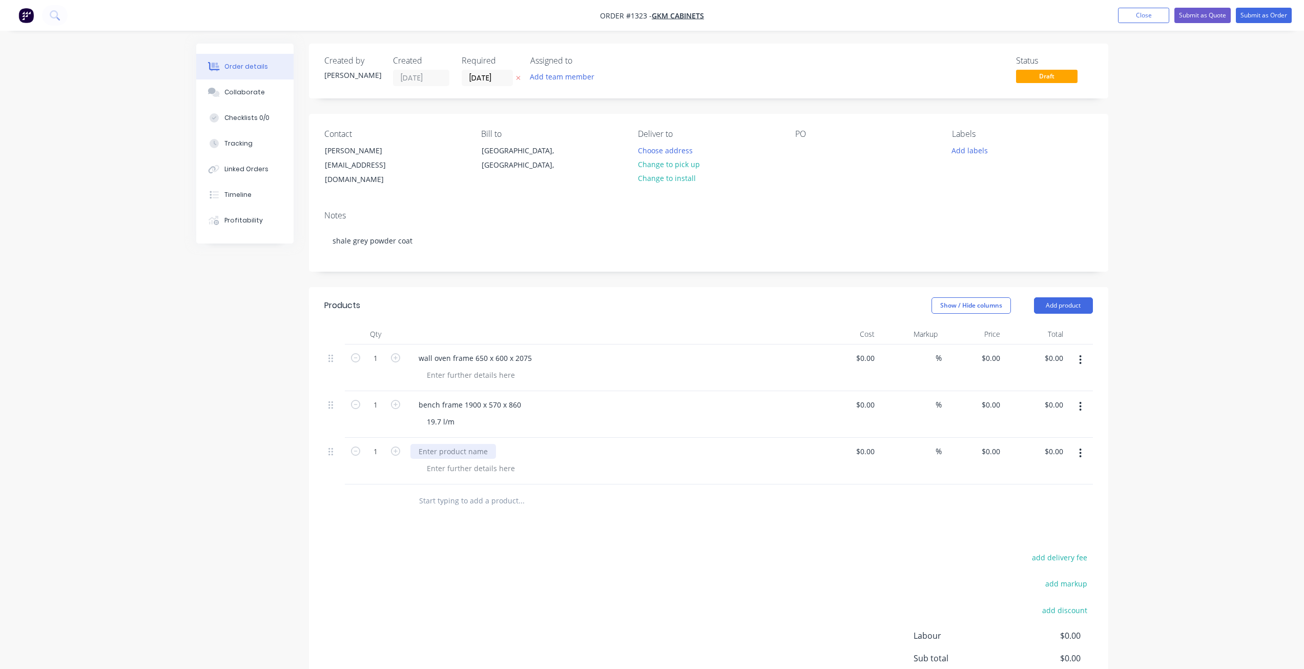
click at [478, 444] on div at bounding box center [453, 451] width 86 height 15
click at [498, 461] on div at bounding box center [471, 468] width 105 height 15
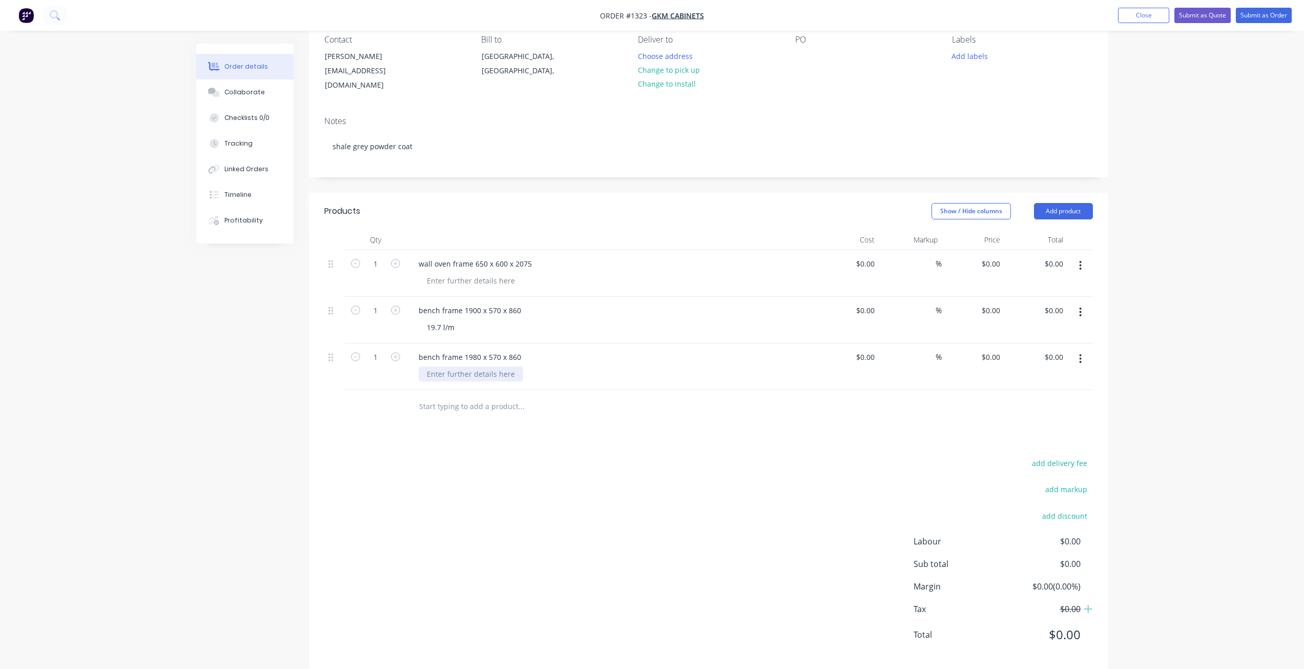
scroll to position [99, 0]
click at [472, 362] on div at bounding box center [471, 369] width 105 height 15
click at [467, 270] on div at bounding box center [471, 275] width 105 height 15
click at [1067, 198] on button "Add product" at bounding box center [1063, 206] width 59 height 16
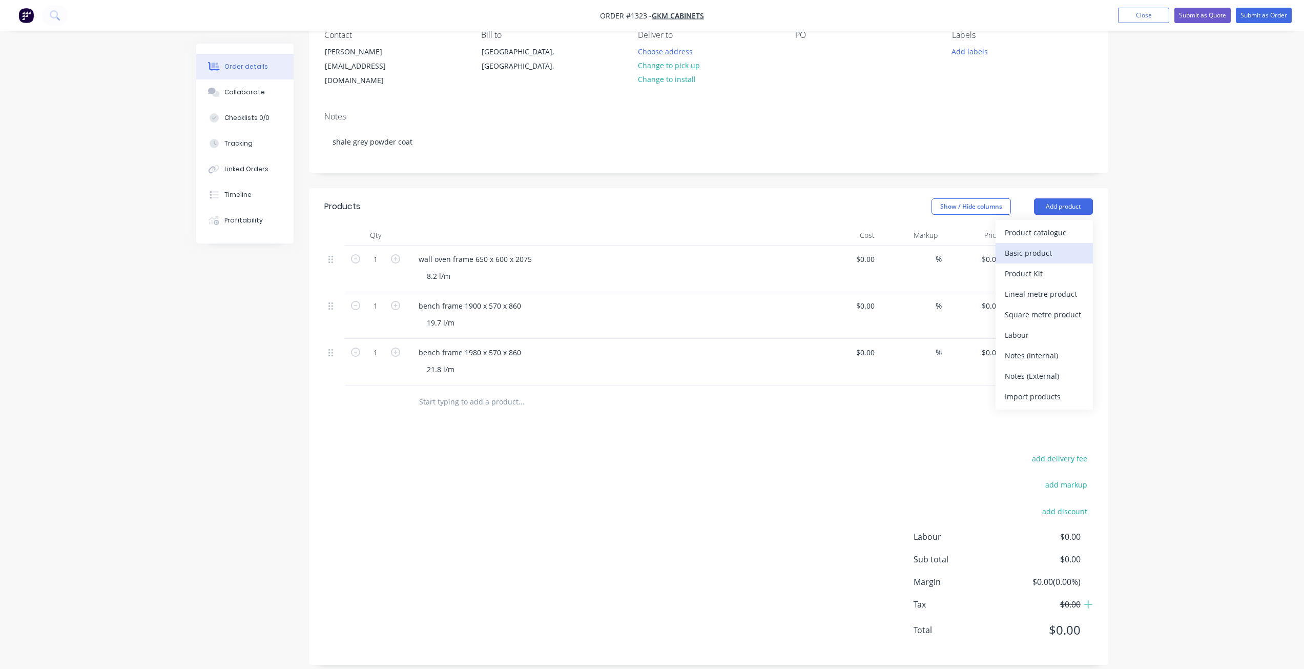
click at [1026, 245] on div "Basic product" at bounding box center [1044, 252] width 79 height 15
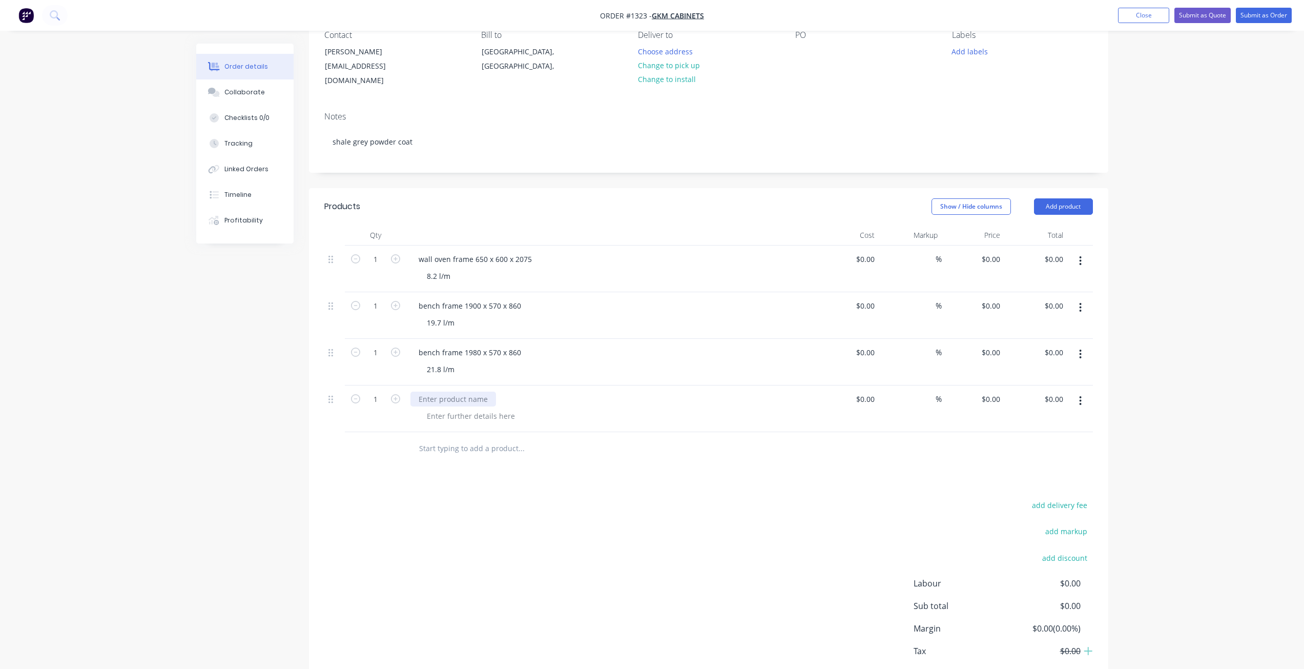
click at [447, 391] on div at bounding box center [453, 398] width 86 height 15
click at [474, 408] on div at bounding box center [471, 415] width 105 height 15
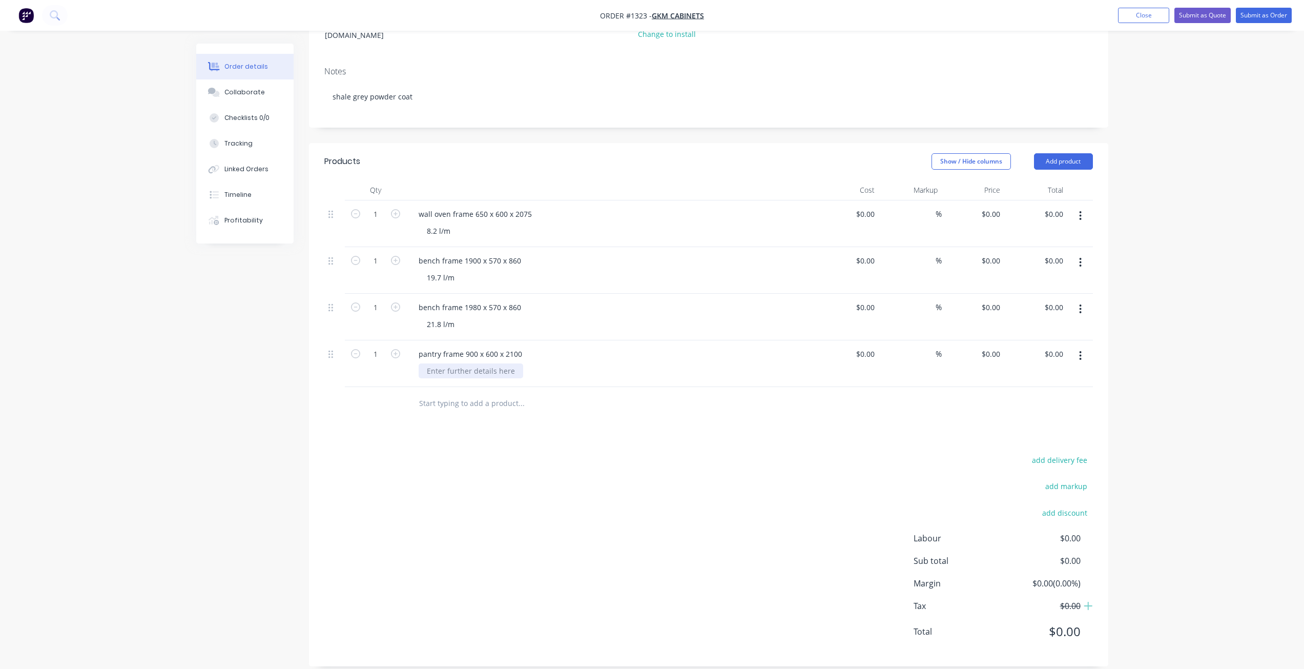
scroll to position [146, 0]
click at [489, 362] on div at bounding box center [471, 369] width 105 height 15
click at [1074, 152] on button "Add product" at bounding box center [1063, 160] width 59 height 16
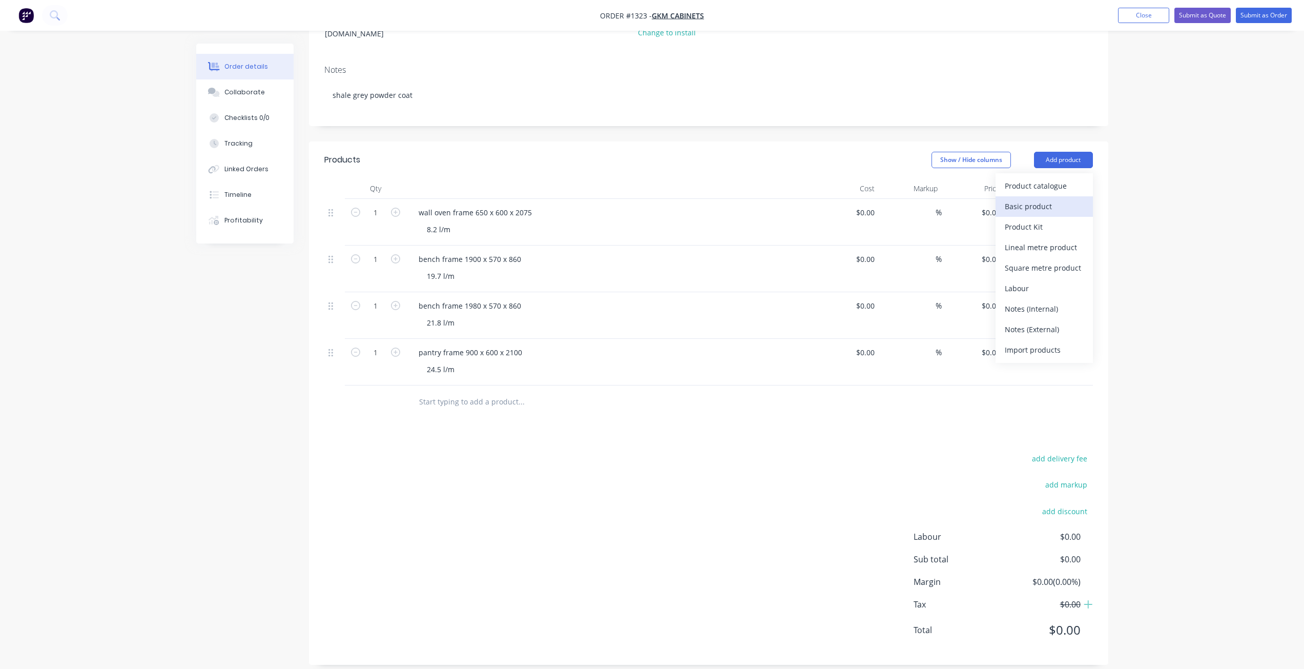
click at [1041, 200] on div "Basic product" at bounding box center [1044, 206] width 79 height 15
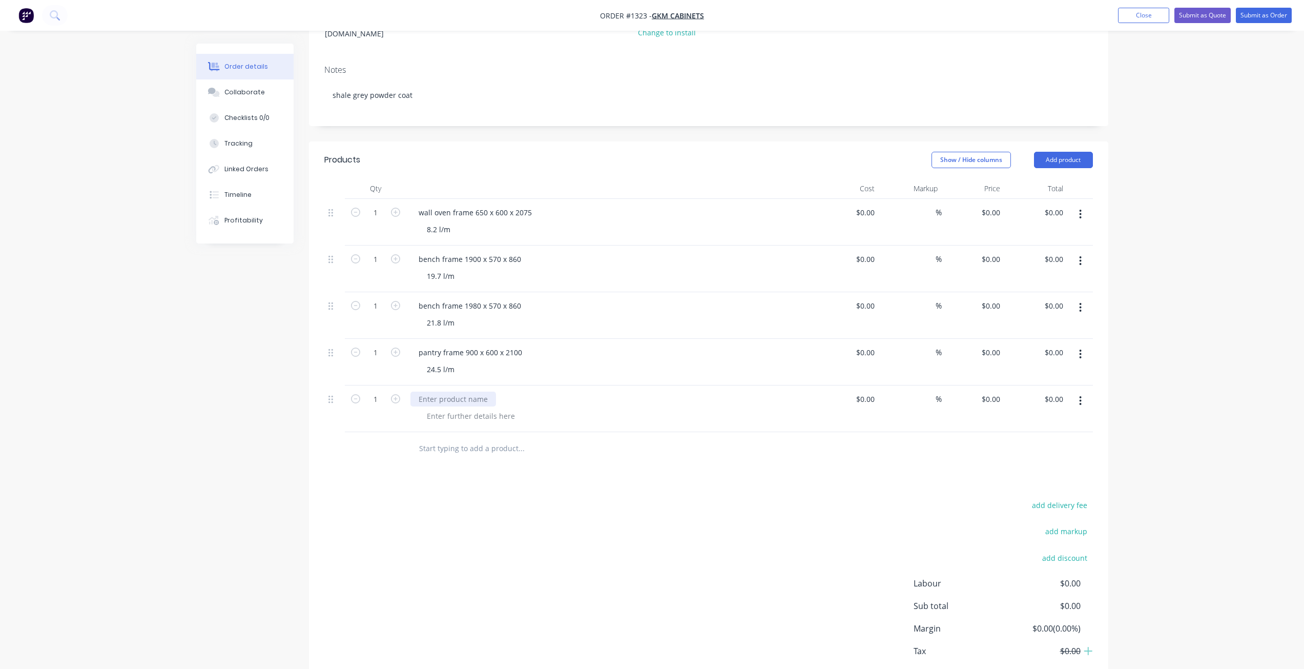
click at [453, 391] on div at bounding box center [453, 398] width 86 height 15
click at [462, 408] on div at bounding box center [471, 415] width 105 height 15
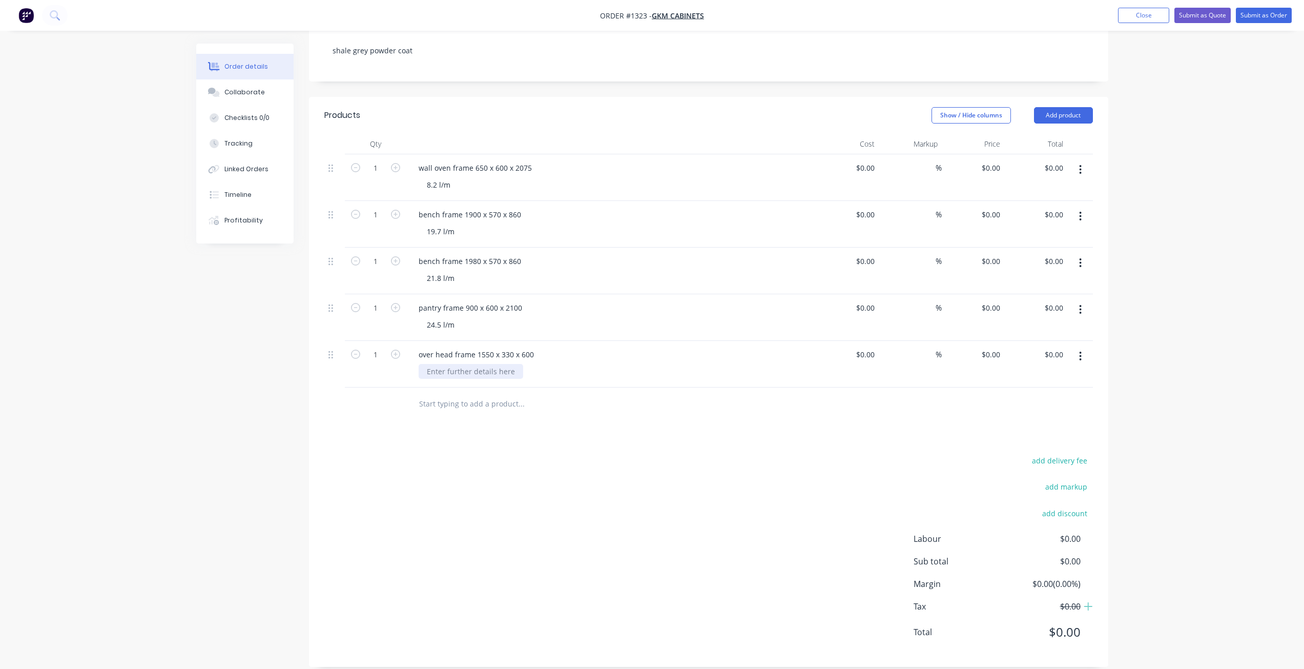
scroll to position [192, 0]
click at [485, 362] on div at bounding box center [471, 369] width 105 height 15
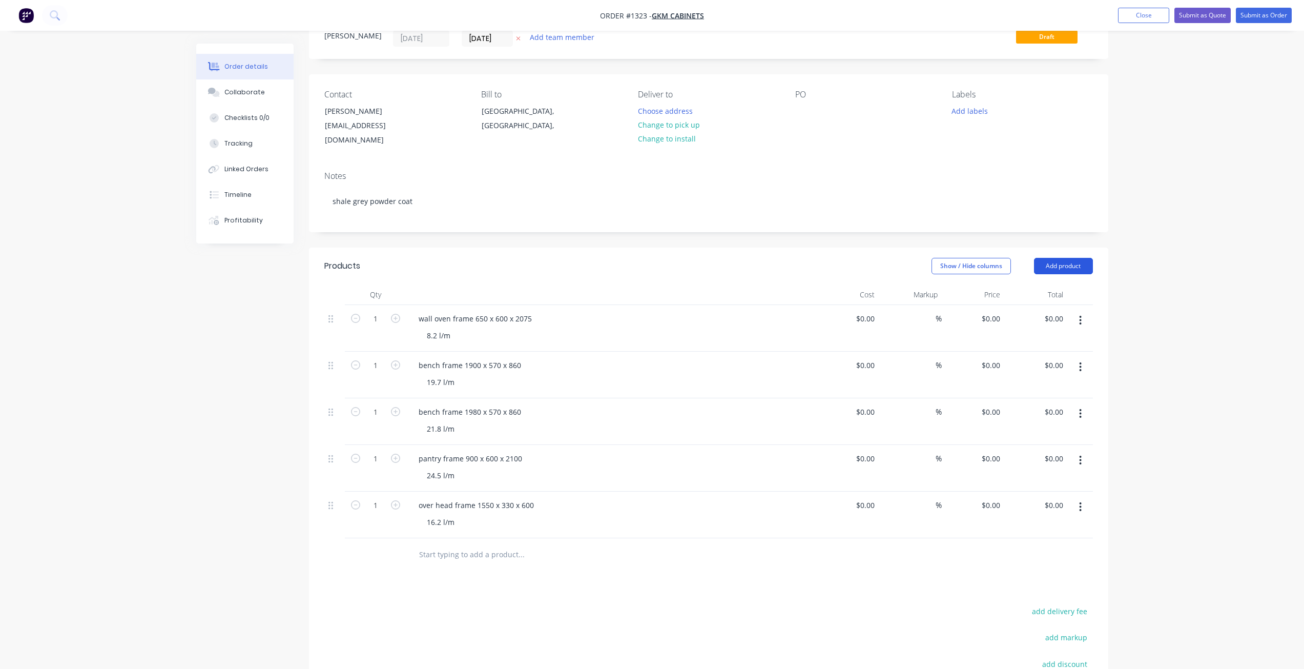
click at [1063, 258] on button "Add product" at bounding box center [1063, 266] width 59 height 16
click at [1032, 305] on div "Basic product" at bounding box center [1044, 312] width 79 height 15
click at [462, 547] on div at bounding box center [453, 552] width 86 height 15
click at [491, 562] on div at bounding box center [471, 569] width 105 height 15
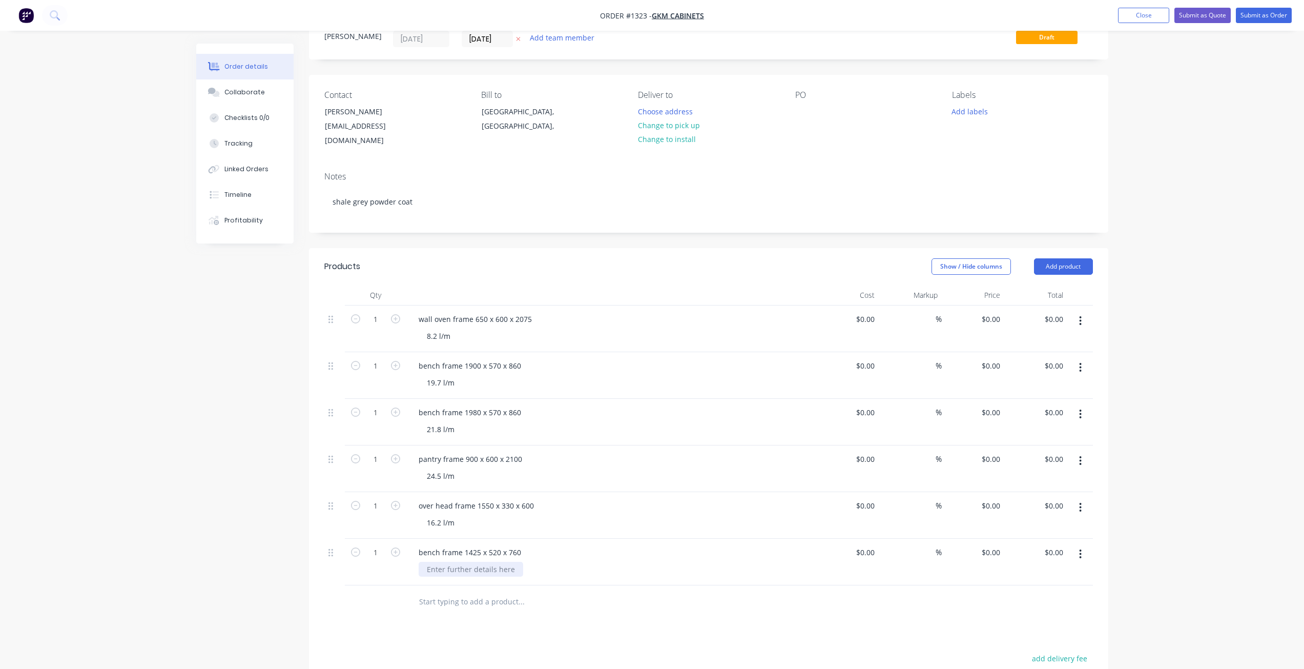
click at [491, 562] on div at bounding box center [471, 569] width 105 height 15
click at [1050, 258] on button "Add product" at bounding box center [1063, 266] width 59 height 16
click at [1033, 307] on div "Basic product" at bounding box center [1044, 312] width 79 height 15
click at [441, 591] on div at bounding box center [453, 598] width 86 height 15
click at [472, 608] on div at bounding box center [471, 615] width 105 height 15
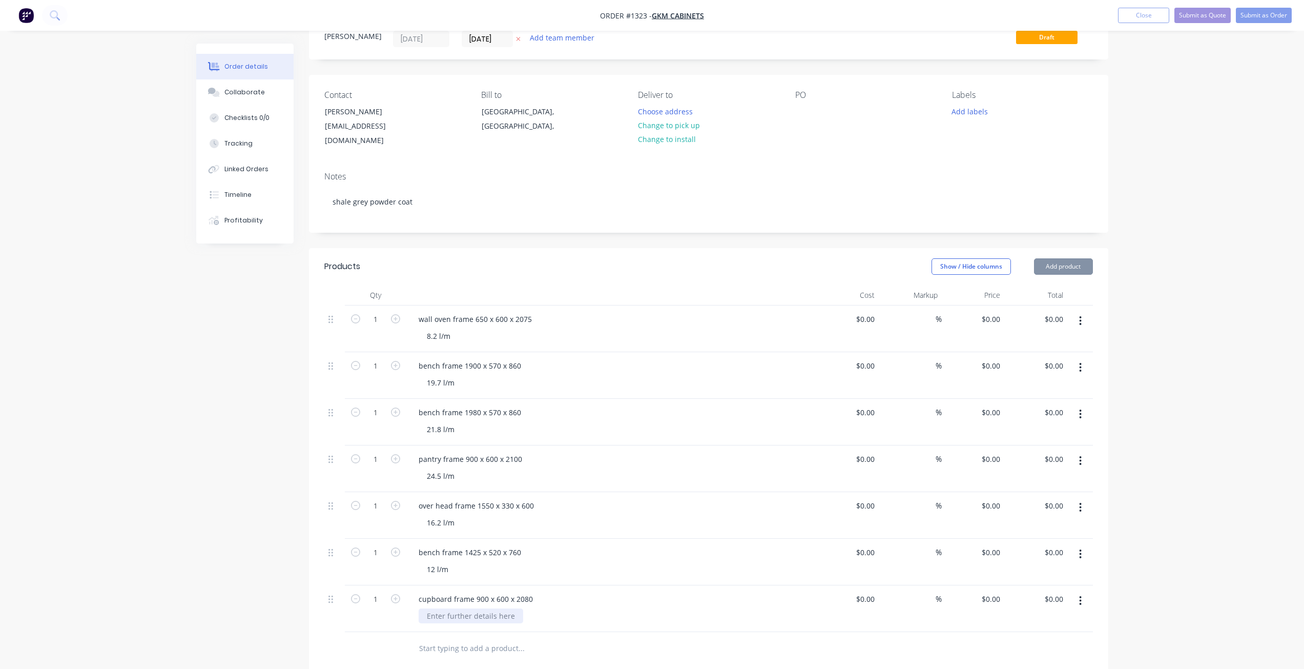
click at [472, 608] on div at bounding box center [471, 615] width 105 height 15
click at [398, 594] on icon "button" at bounding box center [395, 598] width 9 height 9
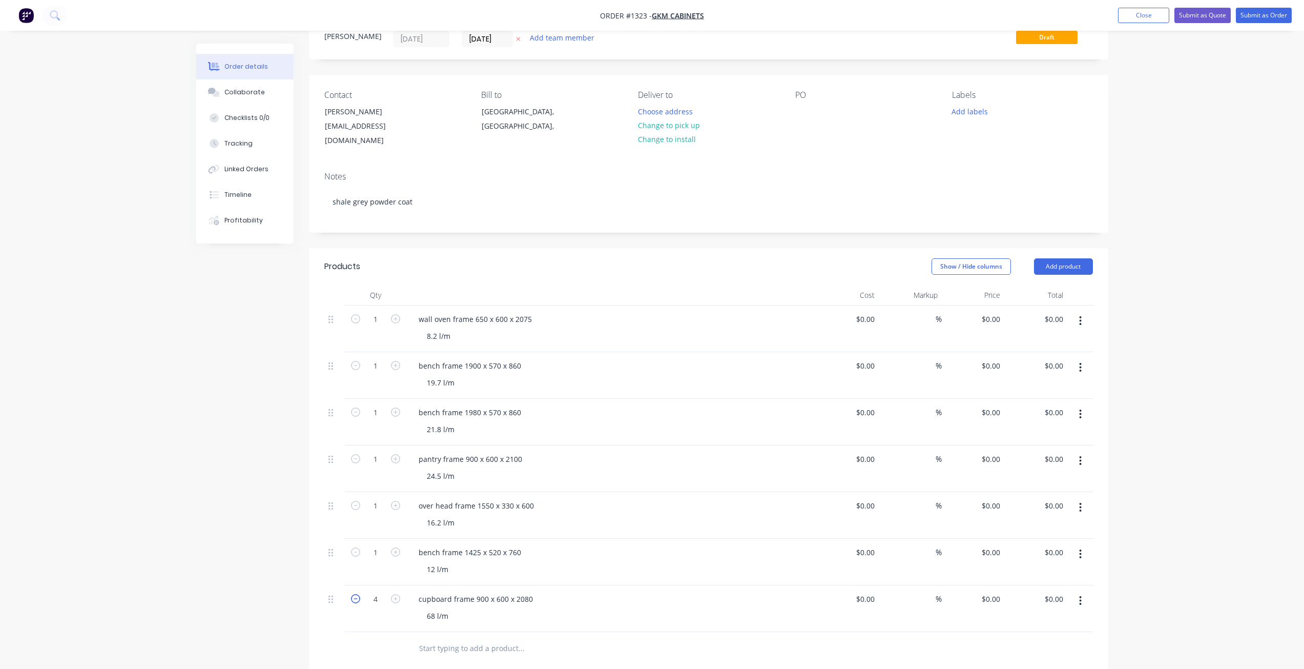
click at [356, 594] on icon "button" at bounding box center [355, 598] width 9 height 9
type input "3"
click at [800, 111] on div at bounding box center [803, 111] width 16 height 15
click at [691, 128] on button "Change to pick up" at bounding box center [668, 125] width 73 height 14
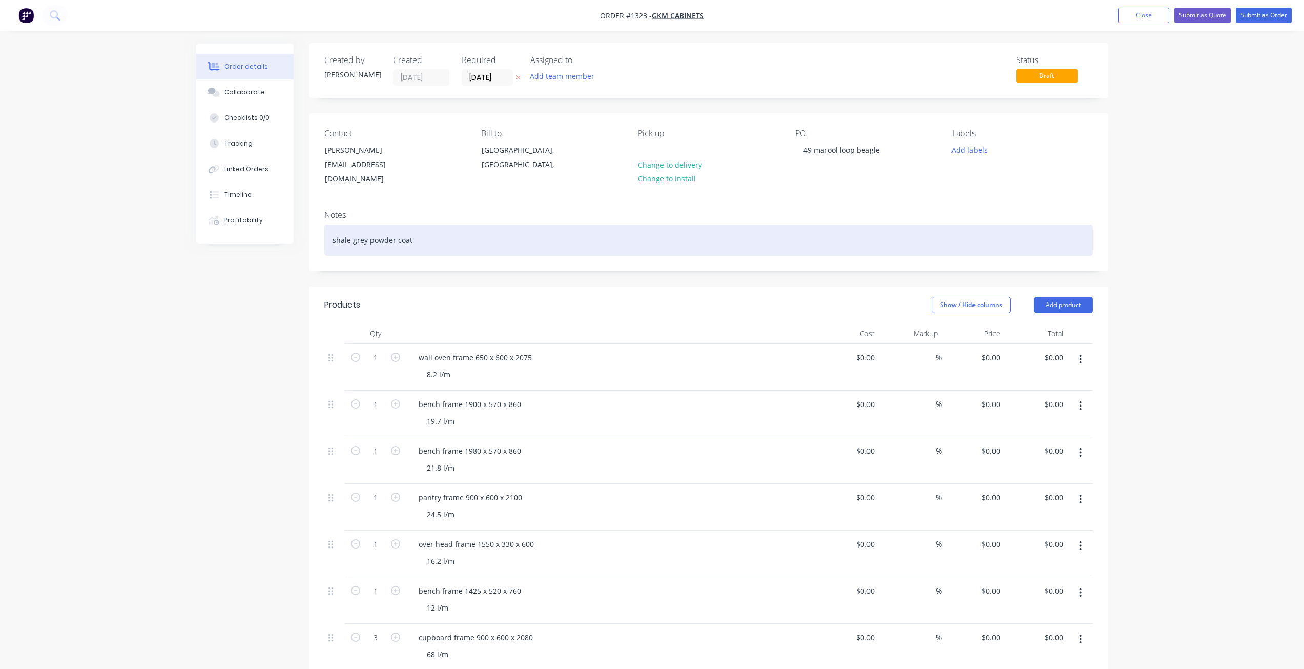
scroll to position [0, 0]
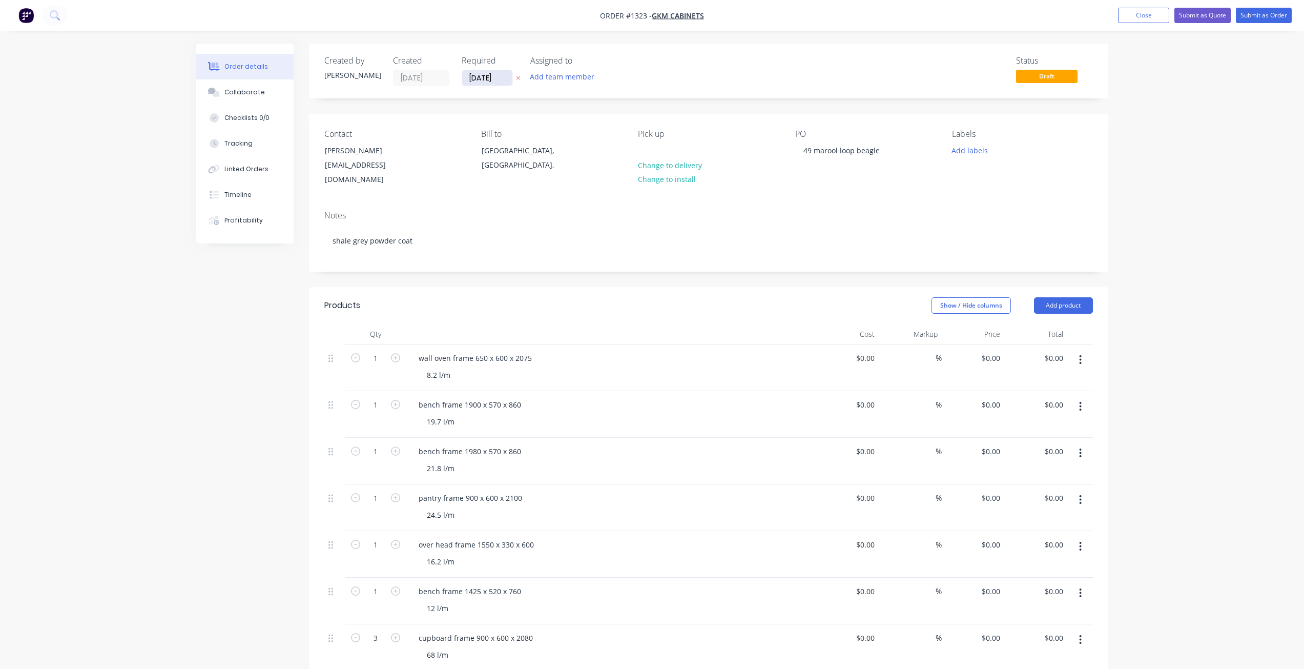
click at [506, 75] on input "[DATE]" at bounding box center [487, 77] width 50 height 15
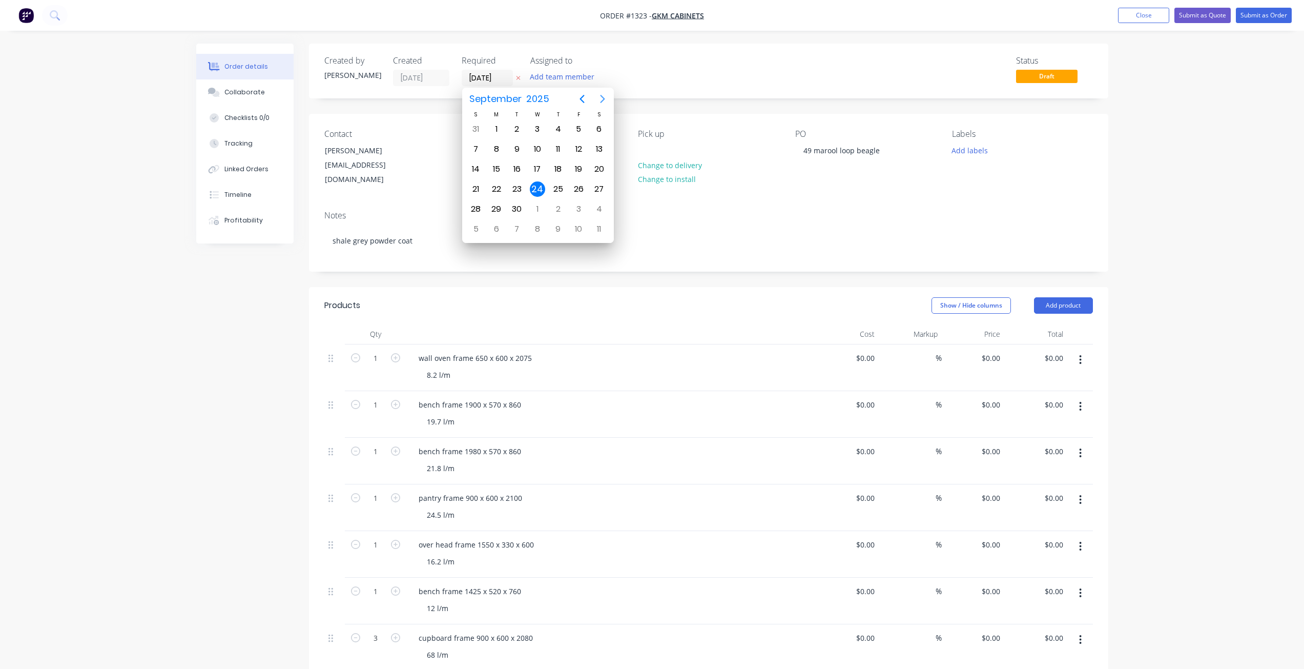
click at [600, 99] on icon "Next page" at bounding box center [602, 99] width 12 height 12
click at [582, 102] on icon "Previous page" at bounding box center [582, 99] width 12 height 12
click at [602, 101] on icon "Next page" at bounding box center [602, 99] width 5 height 8
click at [576, 167] on div "17" at bounding box center [578, 168] width 15 height 15
type input "[DATE]"
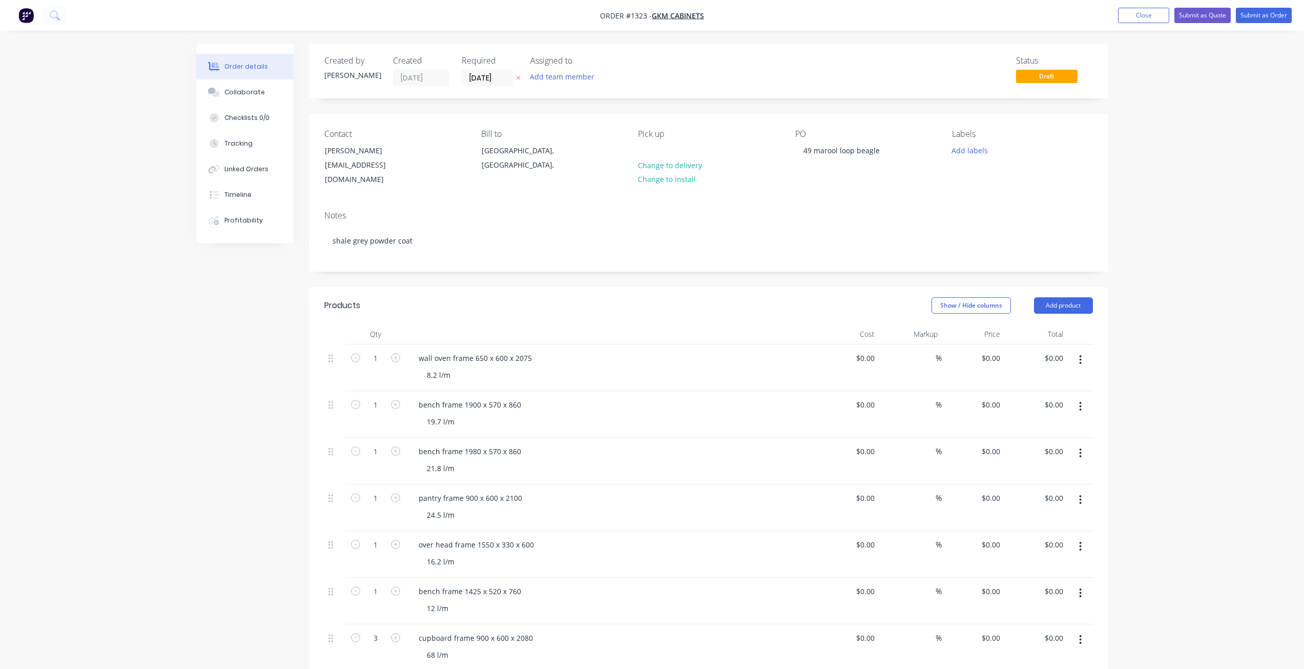
click at [1147, 143] on div "Order details Collaborate Checklists 0/0 Tracking Linked Orders Timeline Profit…" at bounding box center [652, 482] width 1304 height 965
click at [1250, 17] on button "Submit as Order" at bounding box center [1264, 15] width 56 height 15
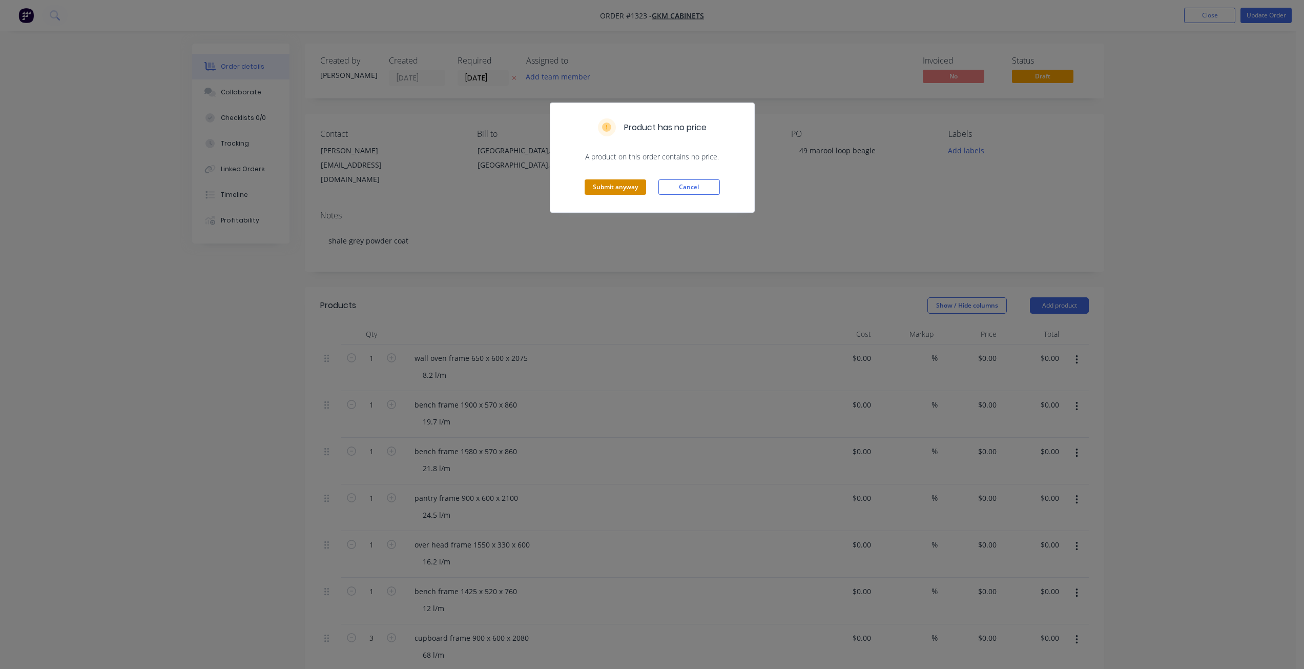
click at [623, 185] on button "Submit anyway" at bounding box center [615, 186] width 61 height 15
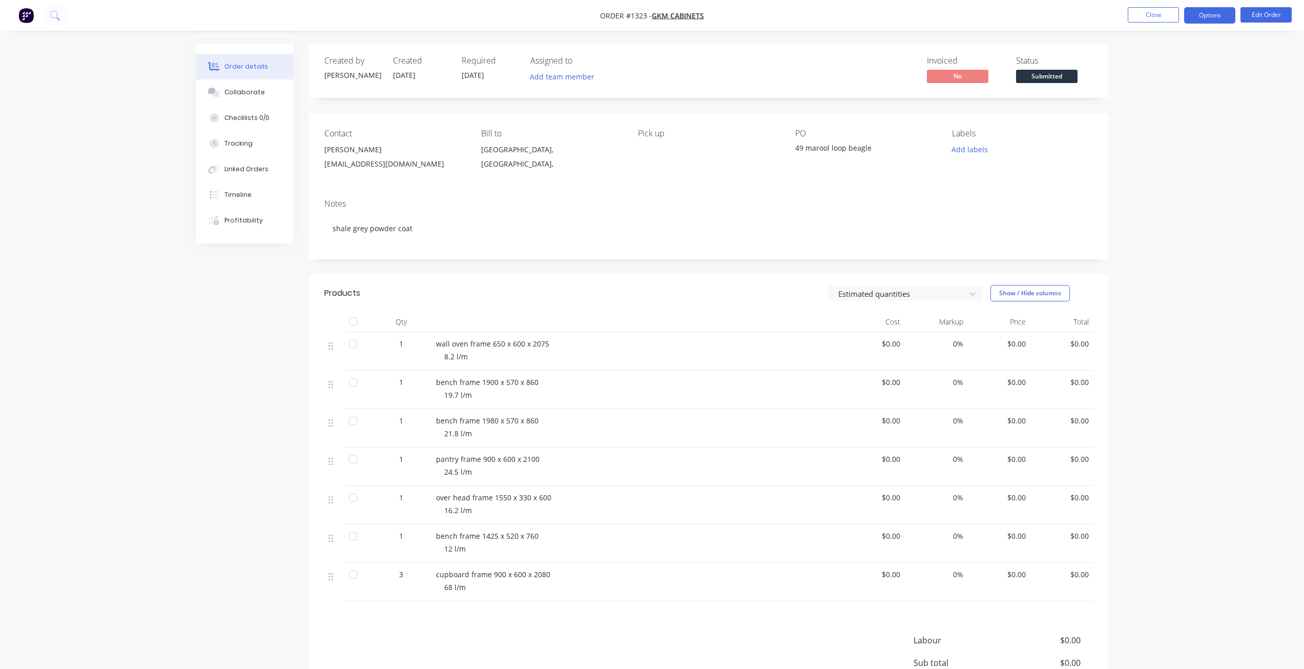
click at [1215, 19] on button "Options" at bounding box center [1209, 15] width 51 height 16
click at [1158, 127] on div "Work Order" at bounding box center [1179, 123] width 94 height 15
click at [1155, 105] on div "Without pricing" at bounding box center [1179, 103] width 94 height 15
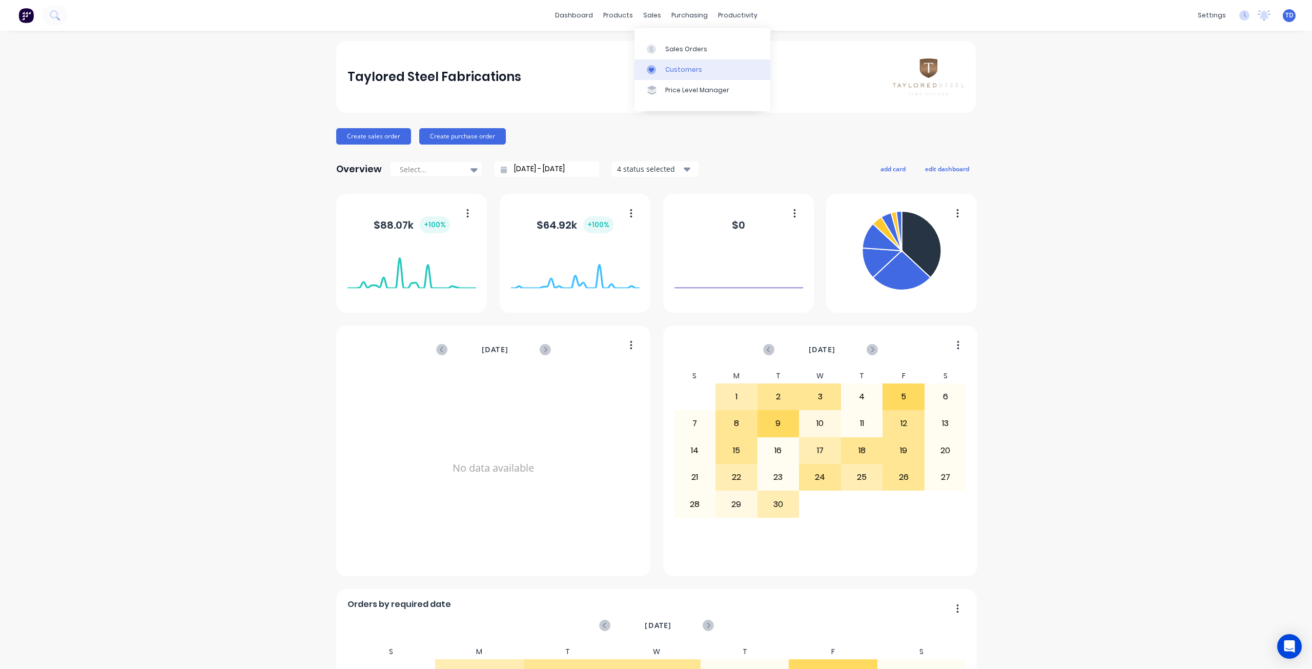
click at [670, 73] on div "Customers" at bounding box center [683, 69] width 37 height 9
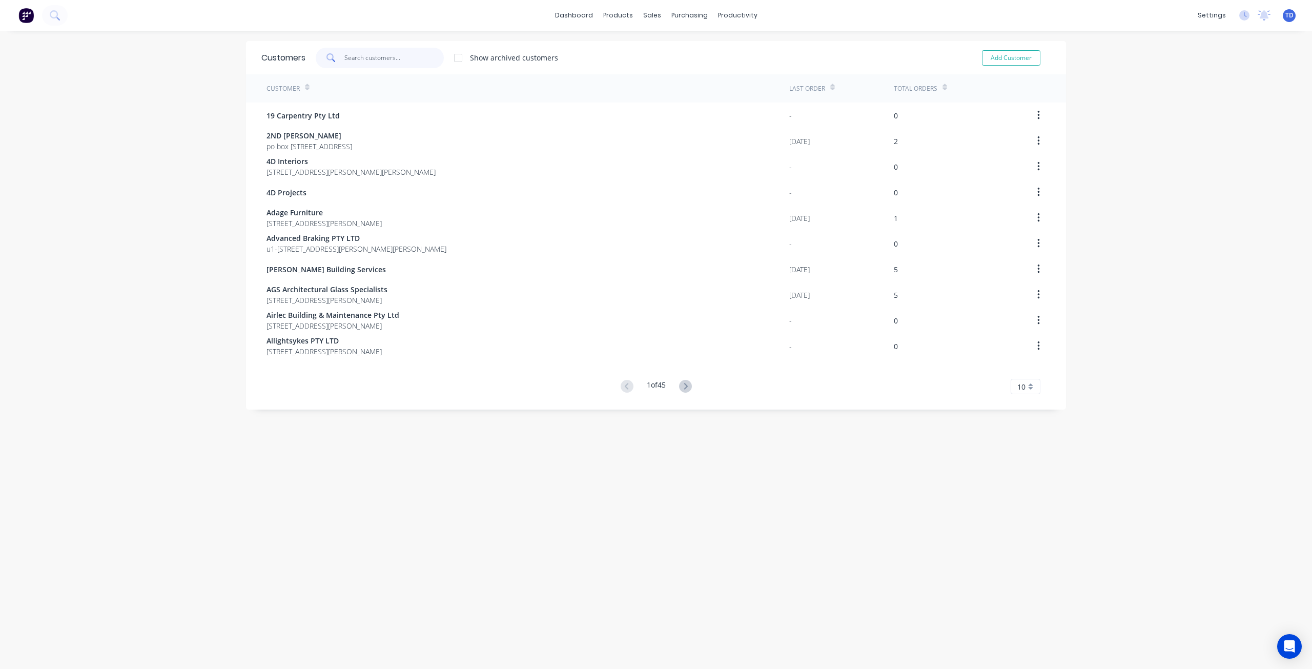
click at [380, 57] on input "text" at bounding box center [394, 58] width 100 height 20
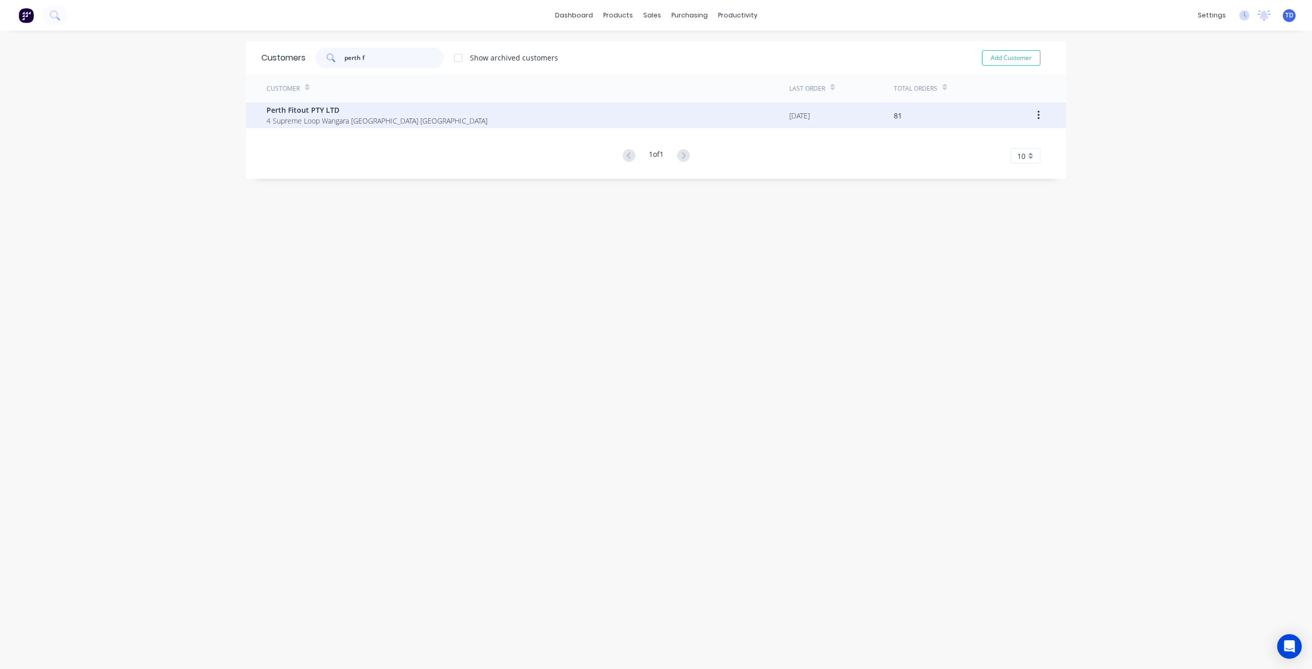
type input "perth f"
click at [377, 123] on span "4 Supreme Loop Wangara Western Australia Australia" at bounding box center [376, 120] width 221 height 11
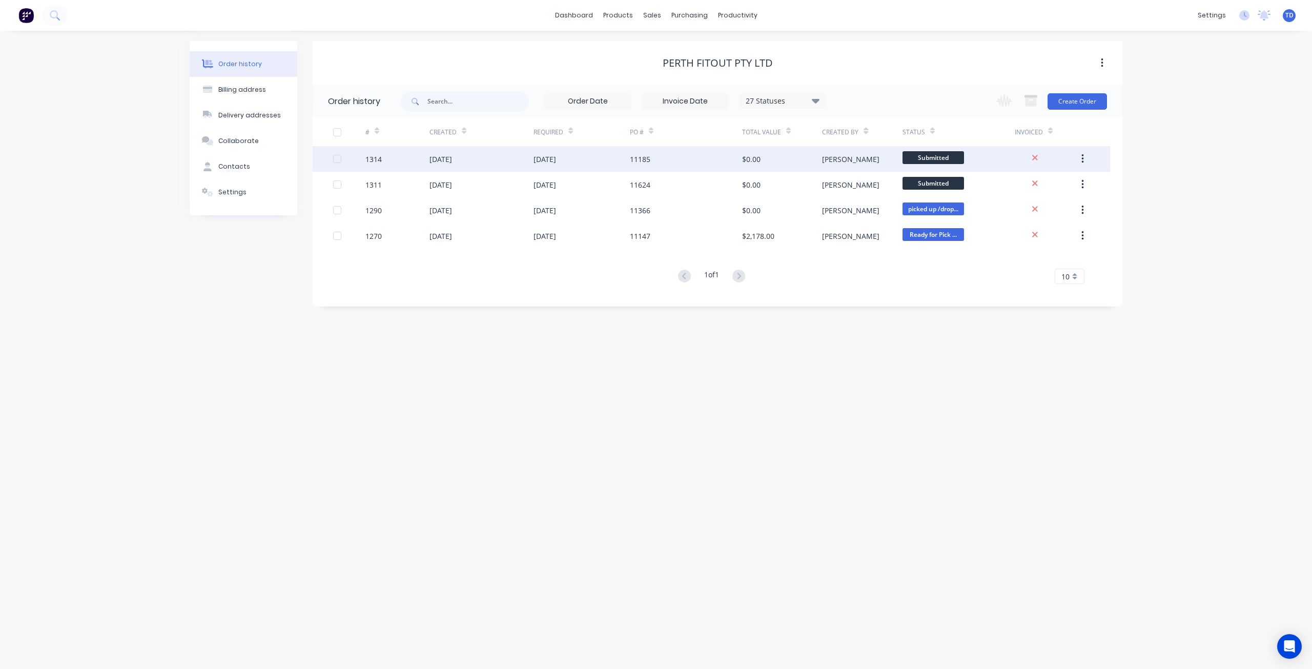
click at [647, 162] on div "11185" at bounding box center [640, 159] width 20 height 11
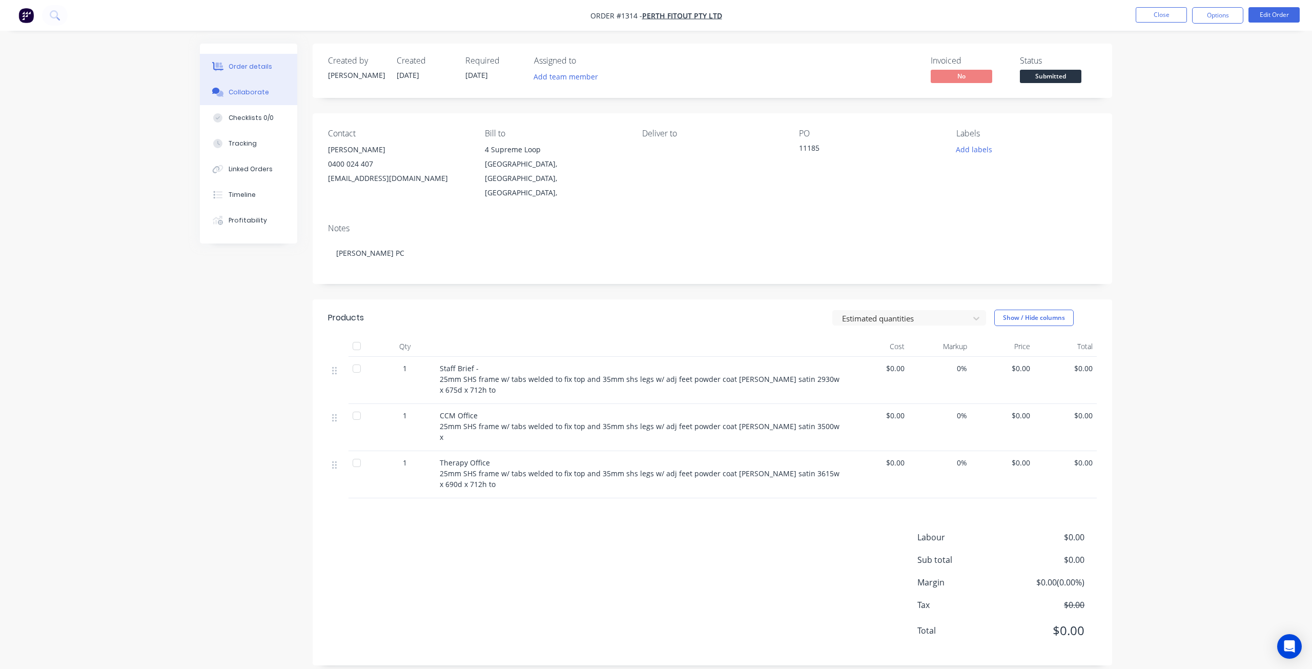
click at [264, 90] on div "Collaborate" at bounding box center [249, 92] width 40 height 9
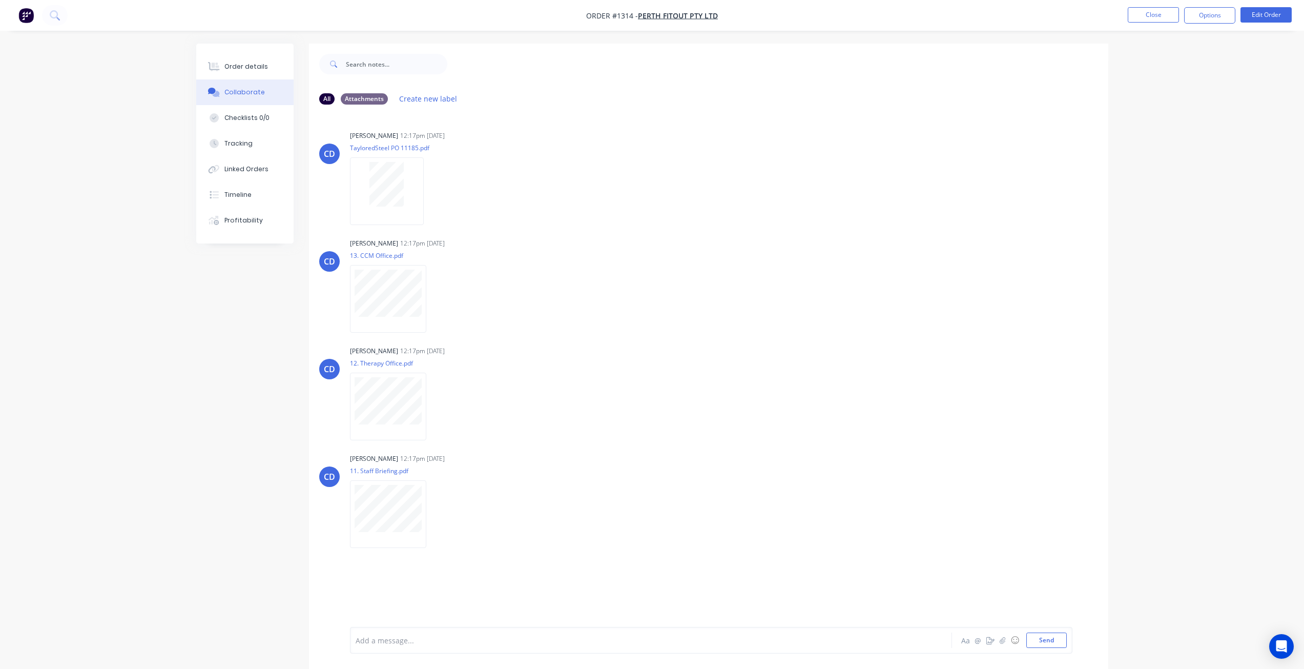
scroll to position [15, 0]
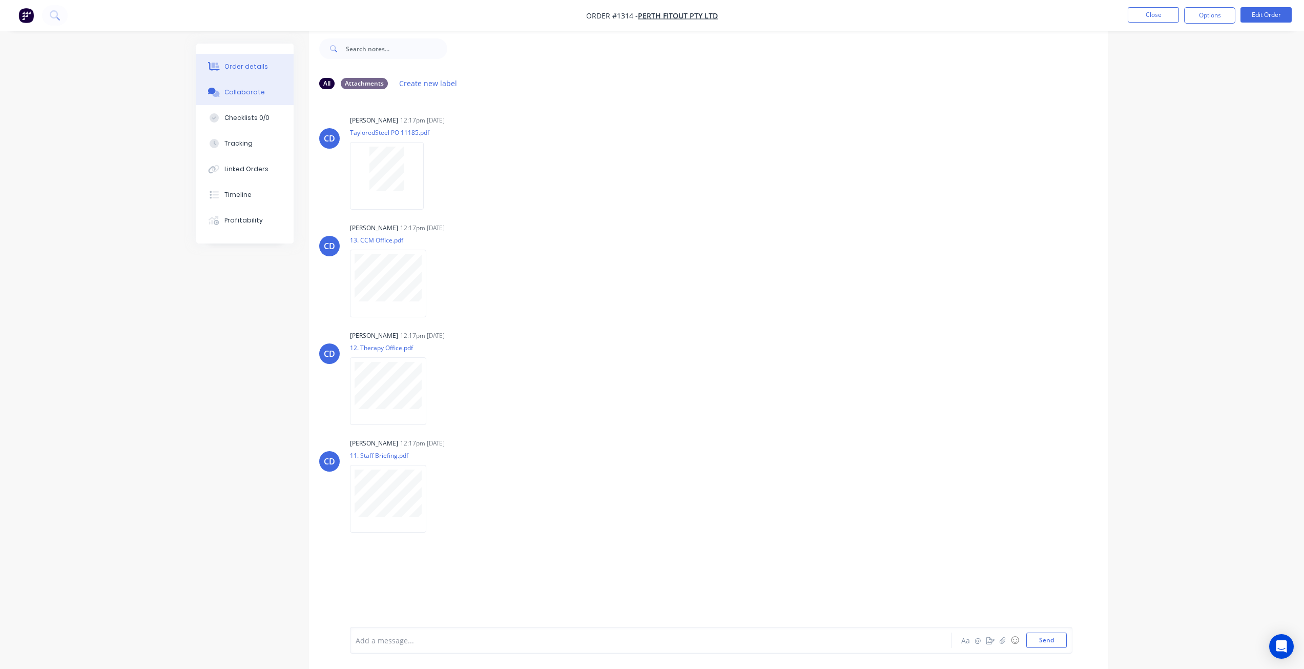
click at [247, 64] on div "Order details" at bounding box center [246, 66] width 44 height 9
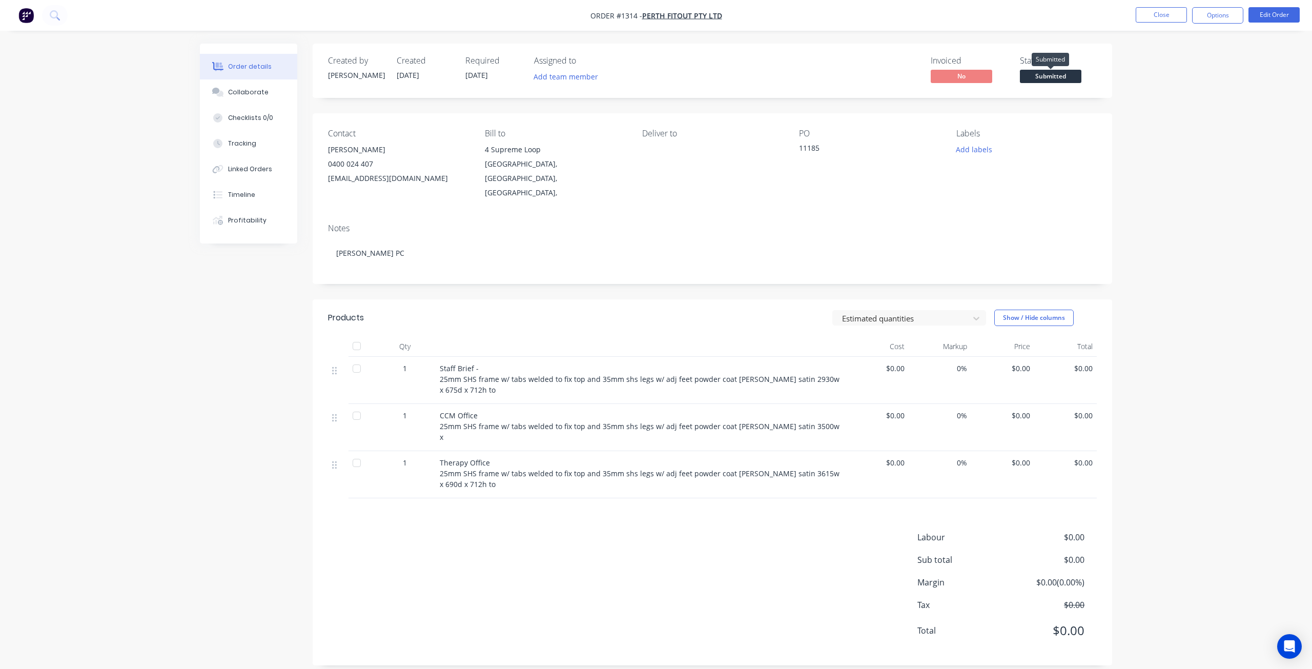
click at [1051, 75] on span "Submitted" at bounding box center [1050, 76] width 61 height 13
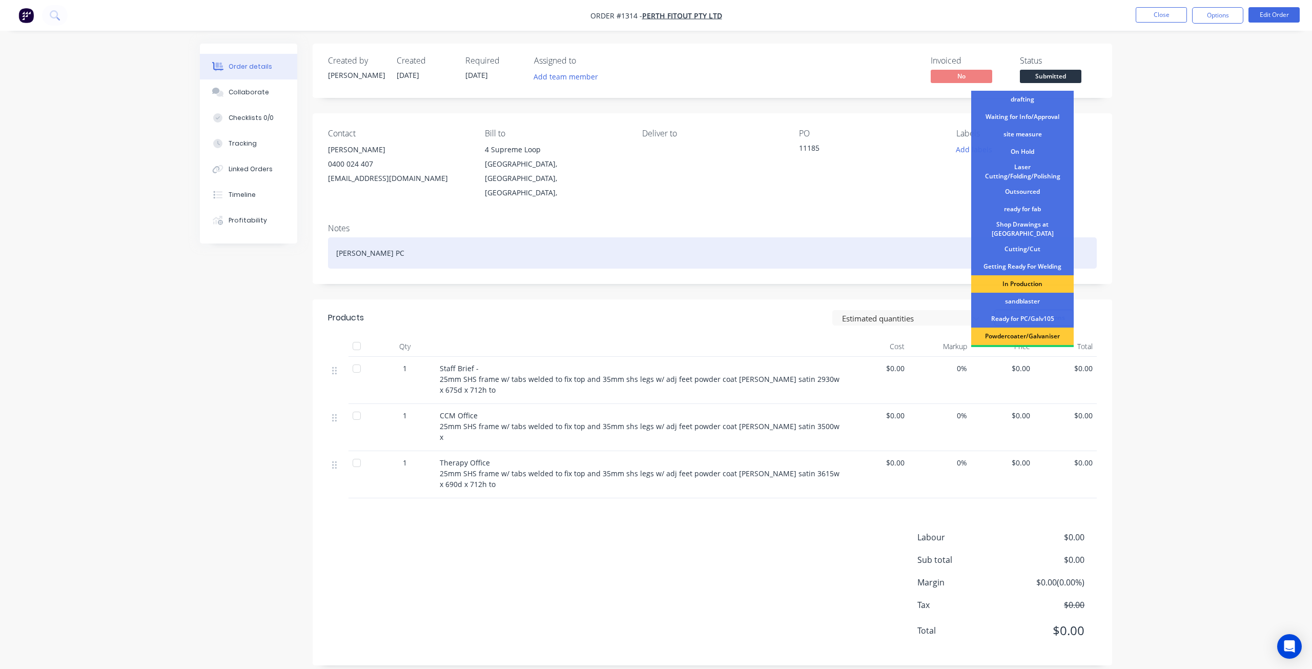
click at [1013, 229] on div "Shop Drawings at [GEOGRAPHIC_DATA]" at bounding box center [1022, 229] width 102 height 23
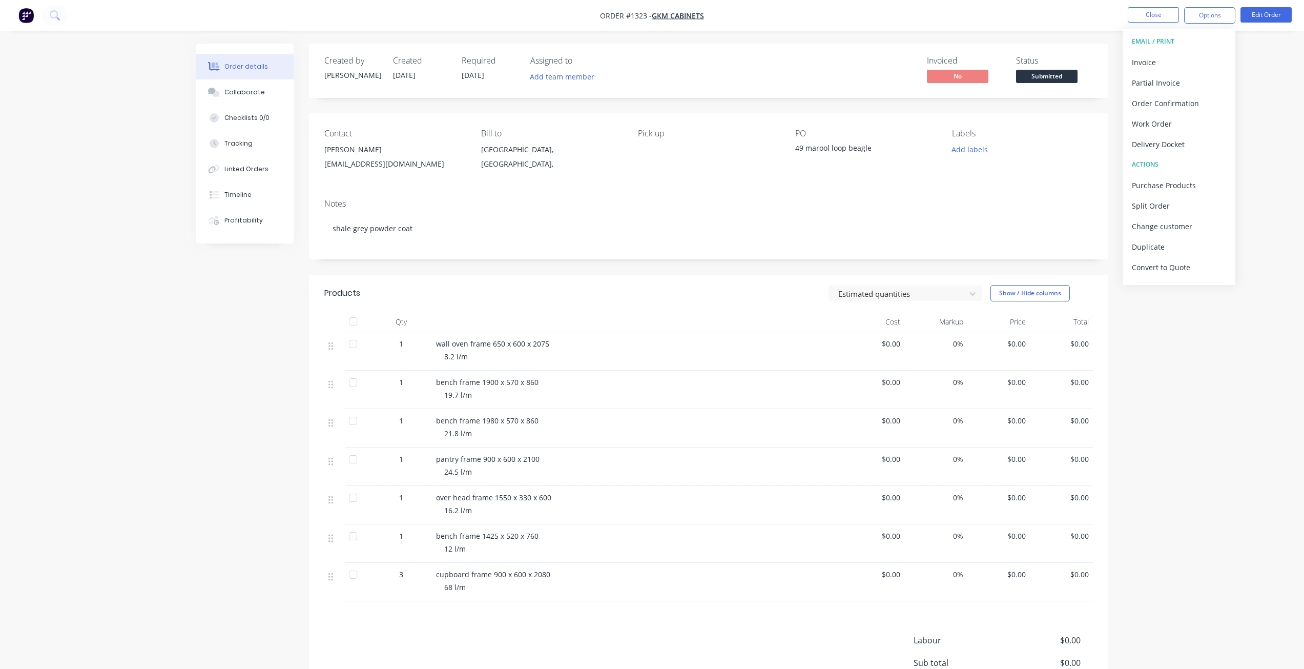
drag, startPoint x: 1093, startPoint y: 44, endPoint x: 1055, endPoint y: 76, distance: 50.1
click at [1092, 44] on div "Created by [PERSON_NAME] Created [DATE] Required [DATE] Assigned to Add team me…" at bounding box center [708, 71] width 799 height 54
click at [1054, 77] on span "Submitted" at bounding box center [1046, 76] width 61 height 13
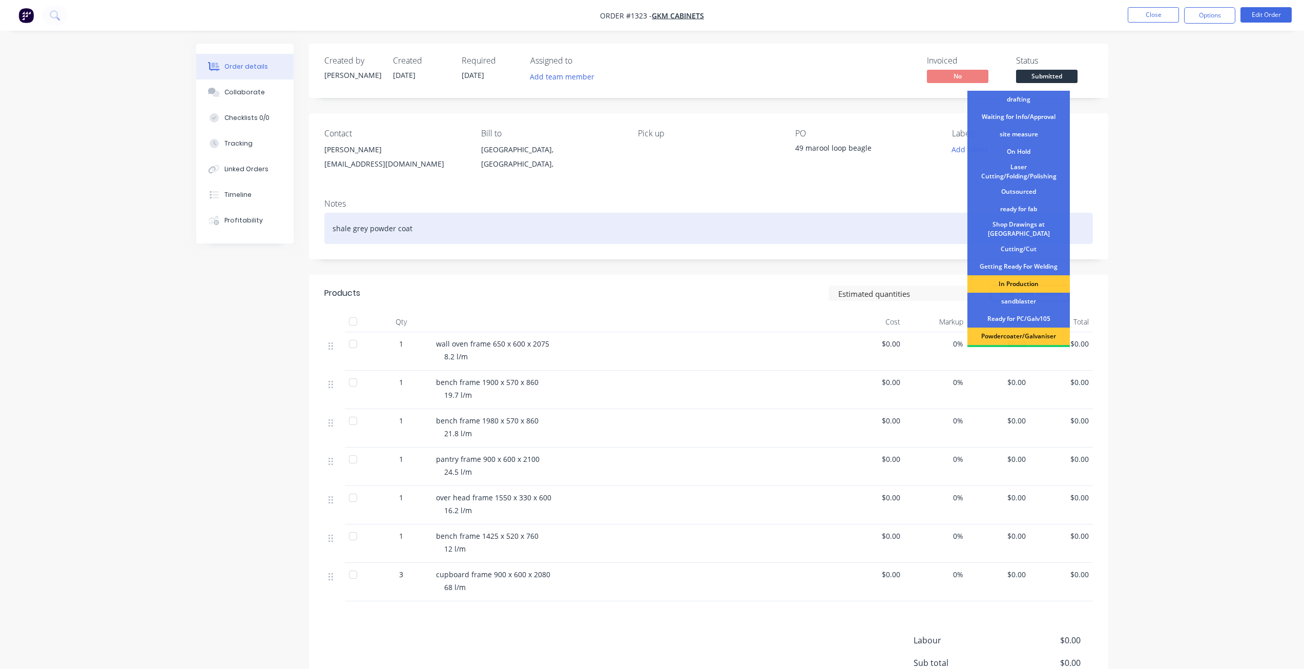
click at [1014, 228] on div "Shop Drawings at [GEOGRAPHIC_DATA]" at bounding box center [1018, 229] width 102 height 23
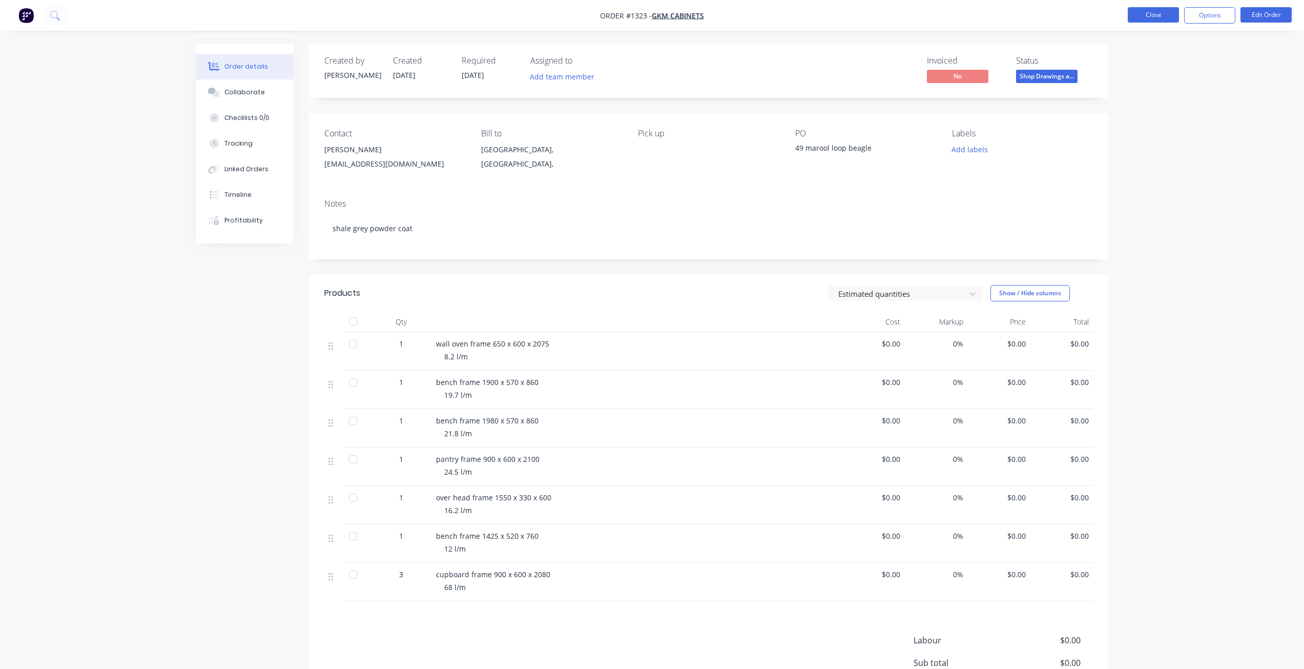
click at [1152, 17] on button "Close" at bounding box center [1153, 14] width 51 height 15
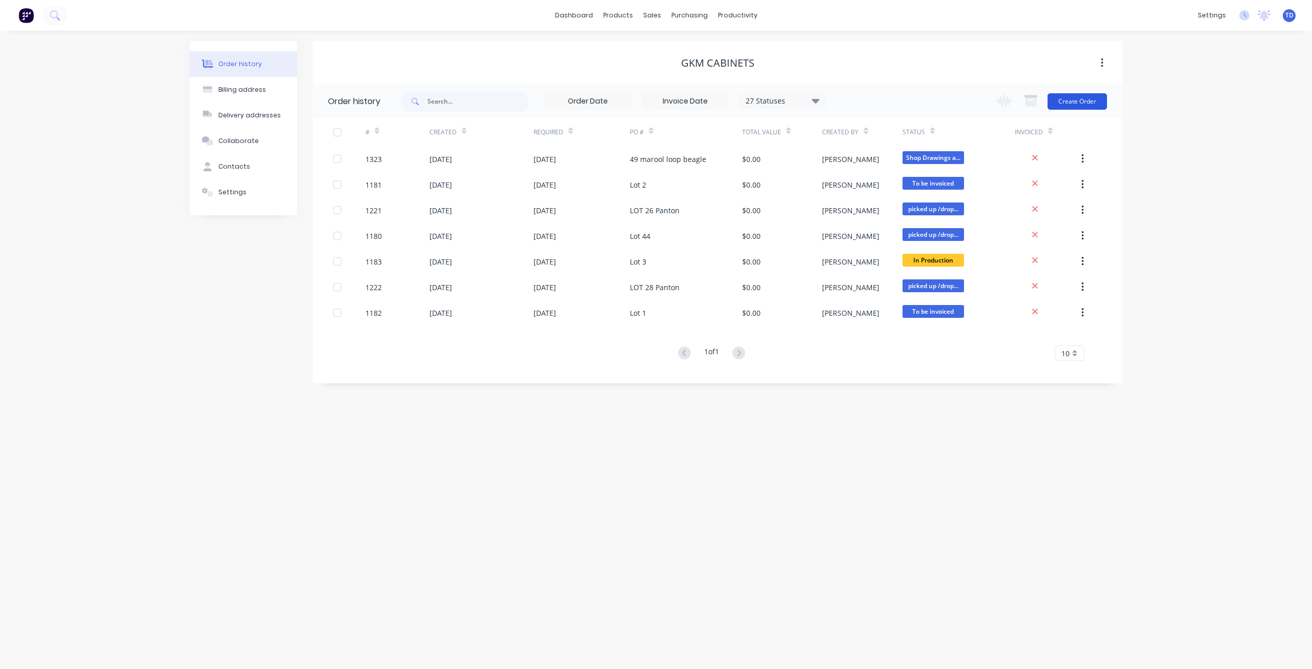
click at [1082, 102] on button "Create Order" at bounding box center [1076, 101] width 59 height 16
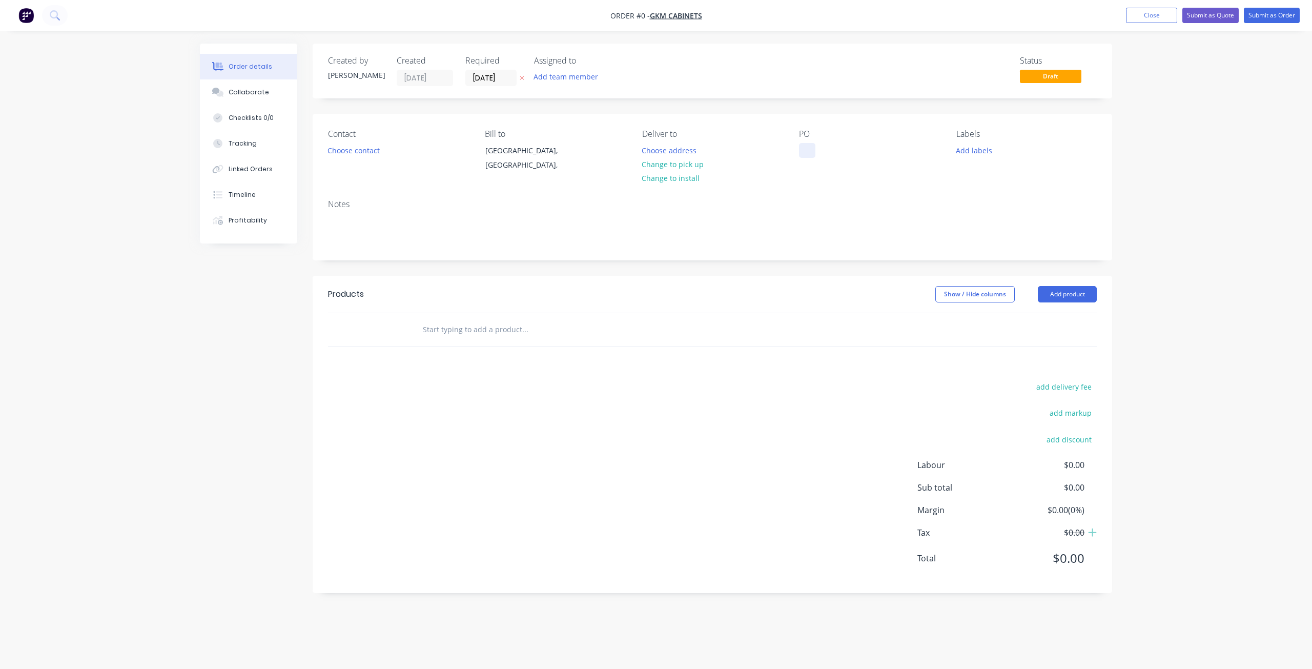
click at [806, 152] on div at bounding box center [807, 150] width 16 height 15
click at [1138, 115] on div "Order details Collaborate Checklists 0/0 Tracking Linked Orders Timeline Profit…" at bounding box center [656, 334] width 1312 height 669
